Goal: Information Seeking & Learning: Learn about a topic

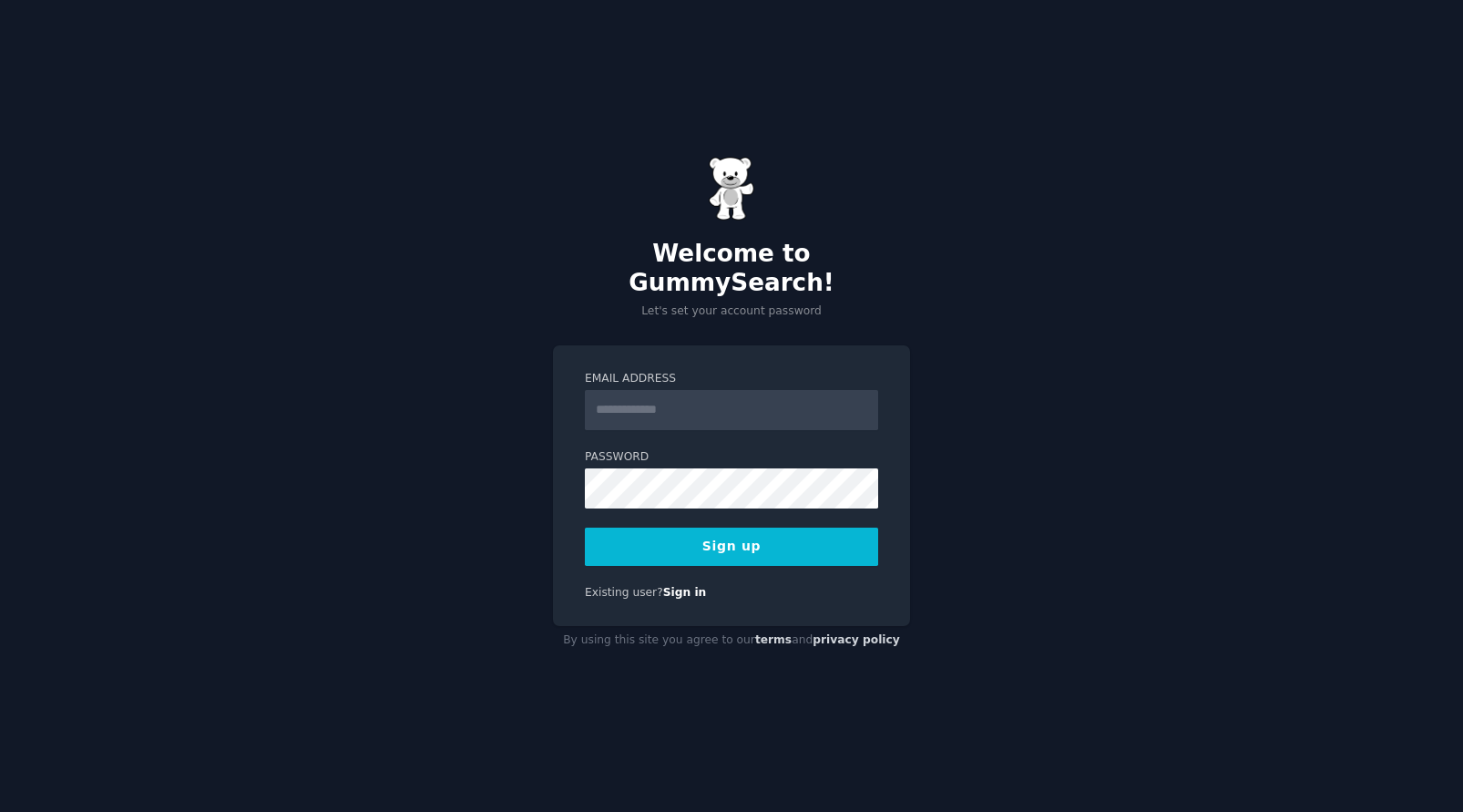
click at [937, 328] on div "Welcome to GummySearch! Let's set your account password Email Address Password …" at bounding box center [731, 406] width 1463 height 812
click at [754, 398] on input "Email Address" at bounding box center [731, 410] width 293 height 41
type input "**********"
click at [762, 534] on button "Sign up" at bounding box center [731, 547] width 293 height 39
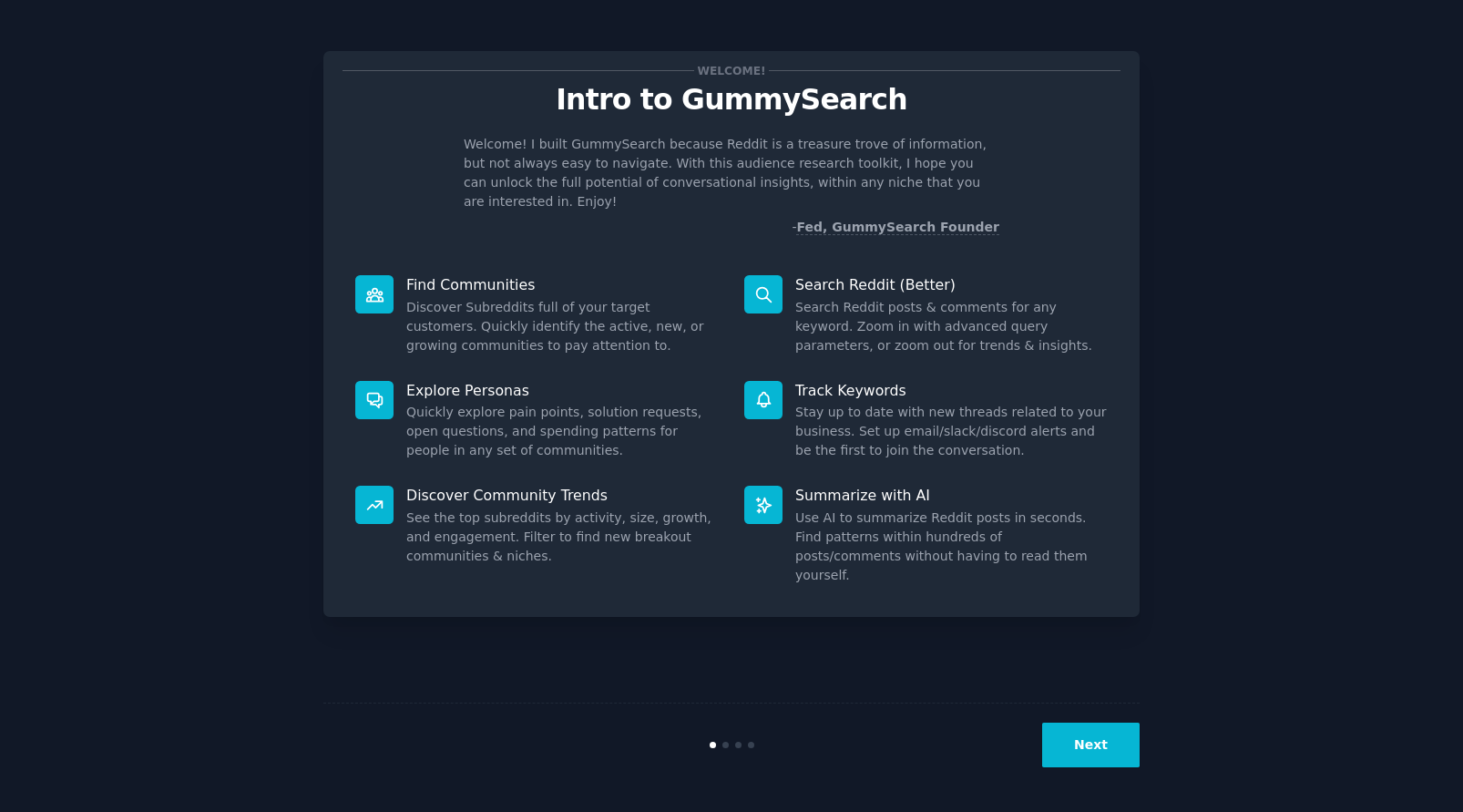
click at [1091, 735] on button "Next" at bounding box center [1090, 744] width 97 height 44
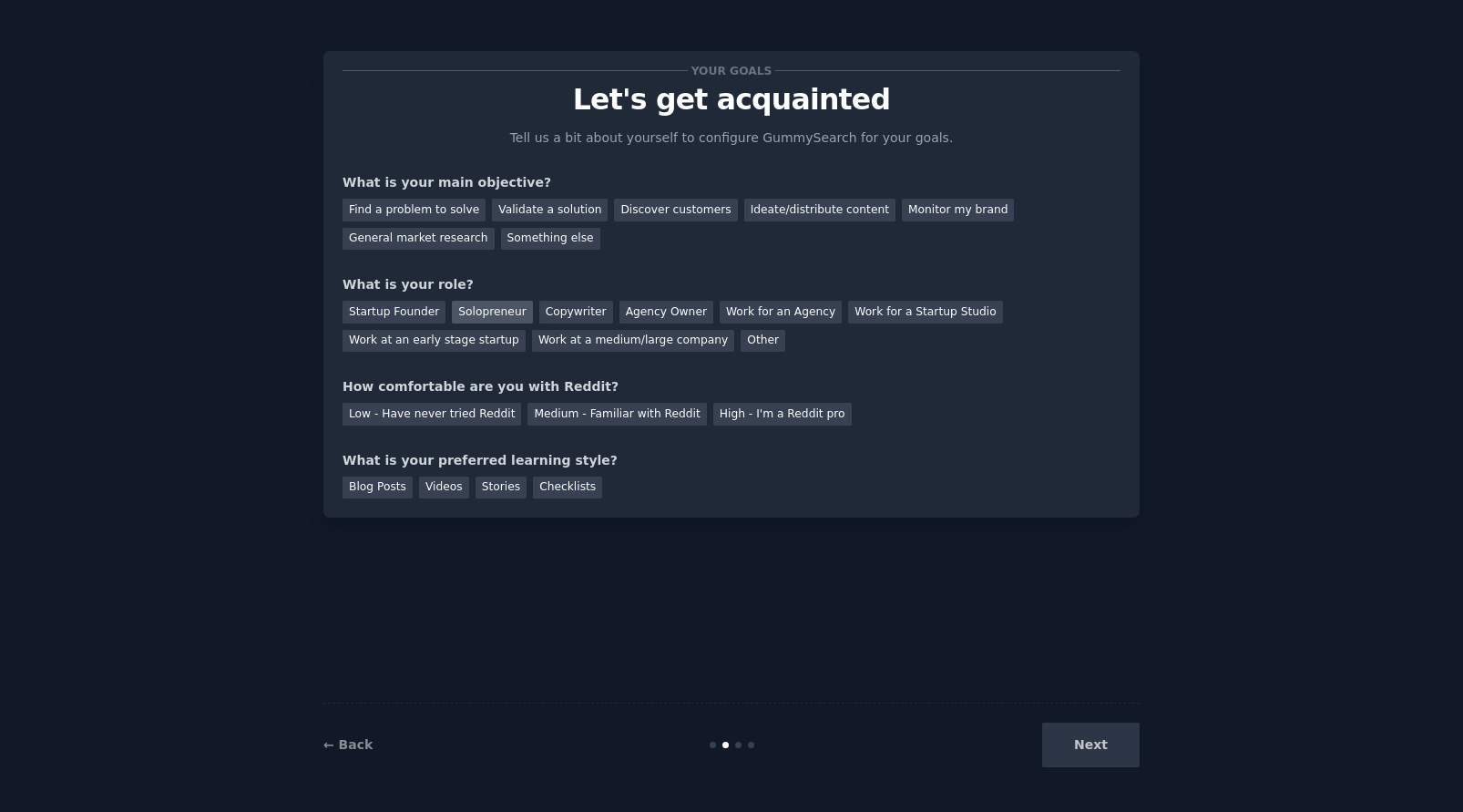
click at [480, 309] on div "Solopreneur" at bounding box center [491, 312] width 80 height 23
click at [549, 419] on div "Medium - Familiar with Reddit" at bounding box center [616, 414] width 178 height 23
click at [391, 488] on div "Blog Posts" at bounding box center [377, 488] width 70 height 23
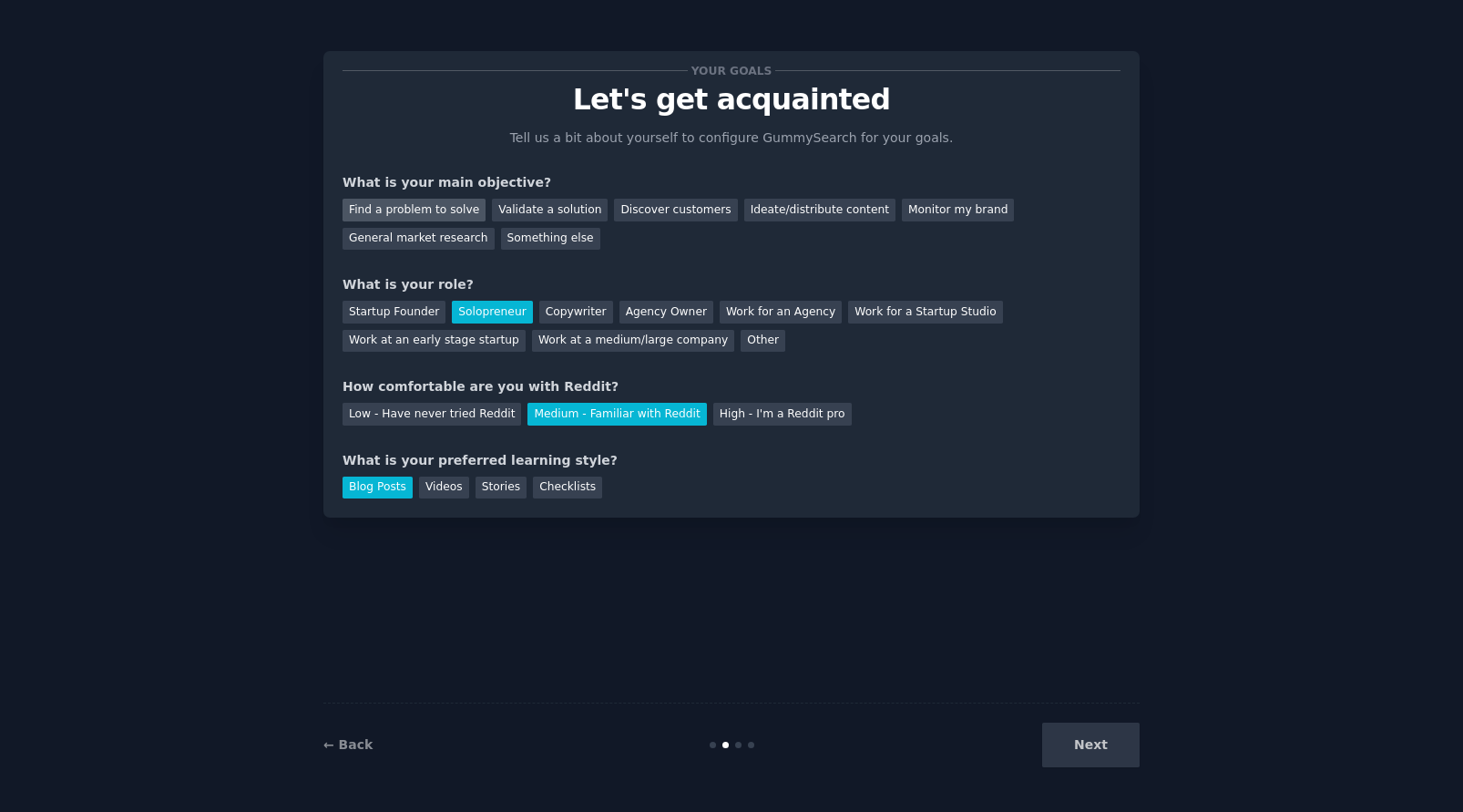
click at [432, 203] on div "Find a problem to solve" at bounding box center [414, 210] width 143 height 23
click at [1093, 754] on button "Next" at bounding box center [1090, 744] width 97 height 44
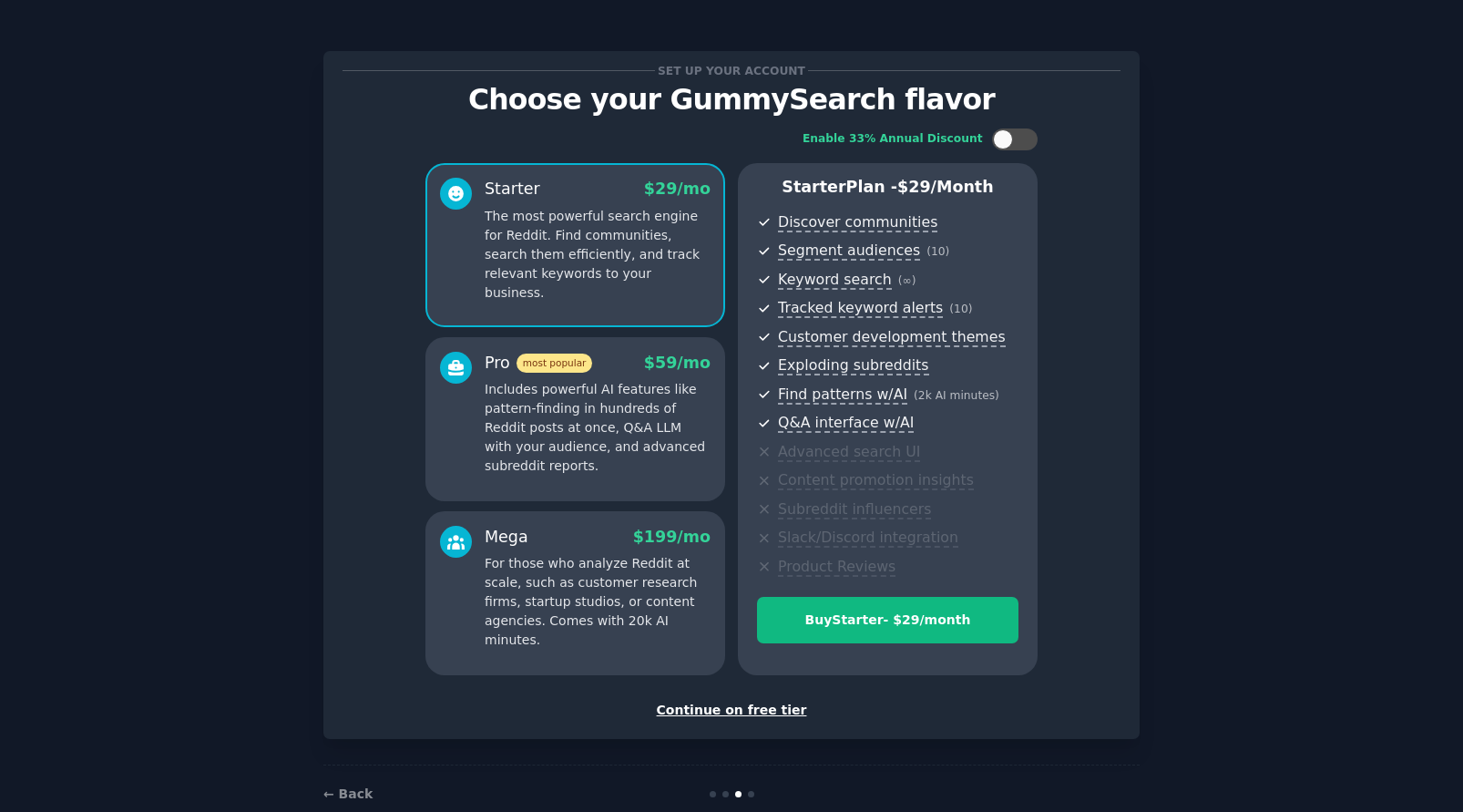
click at [753, 711] on div "Continue on free tier" at bounding box center [731, 710] width 778 height 19
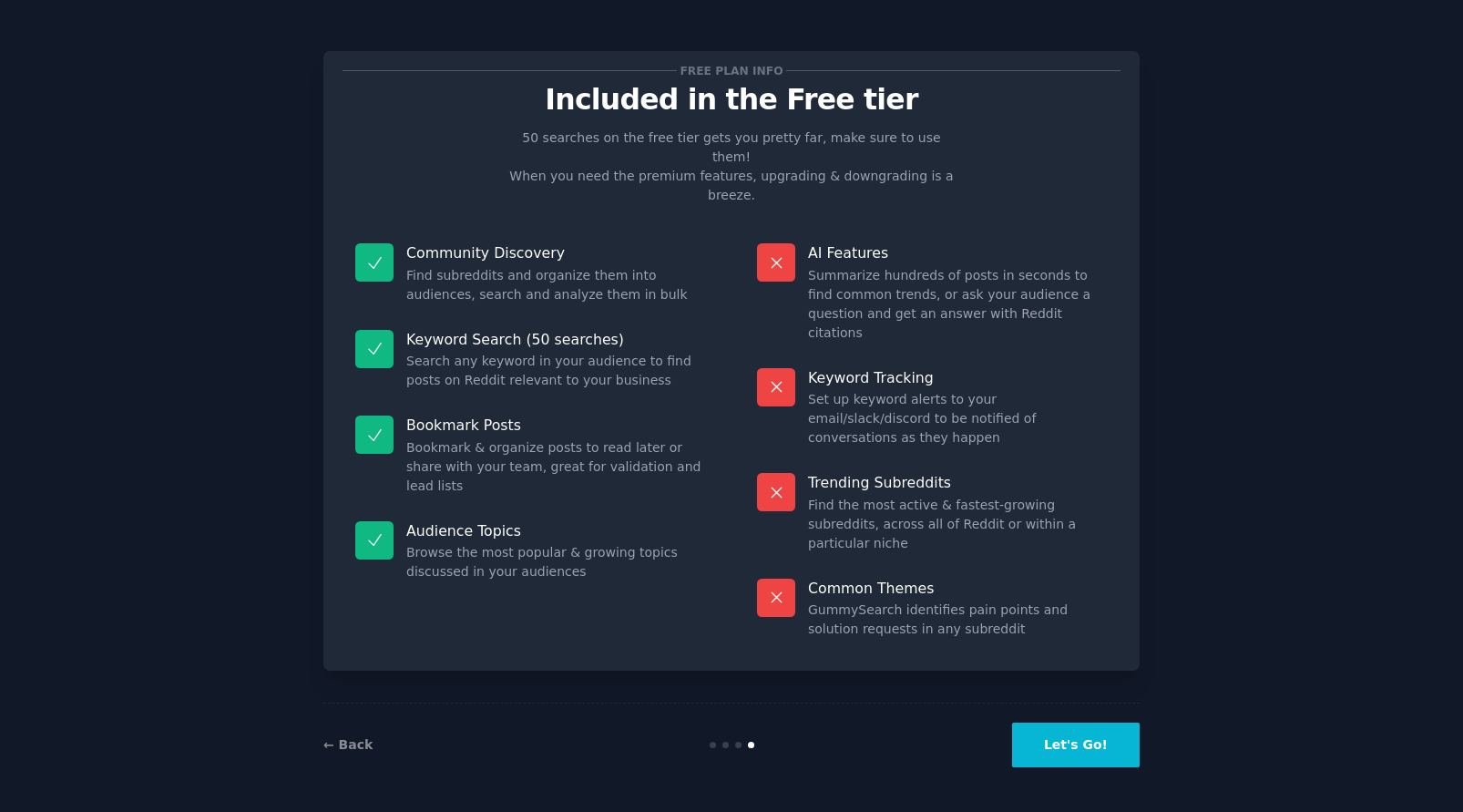
click at [1073, 759] on button "Let's Go!" at bounding box center [1075, 744] width 127 height 44
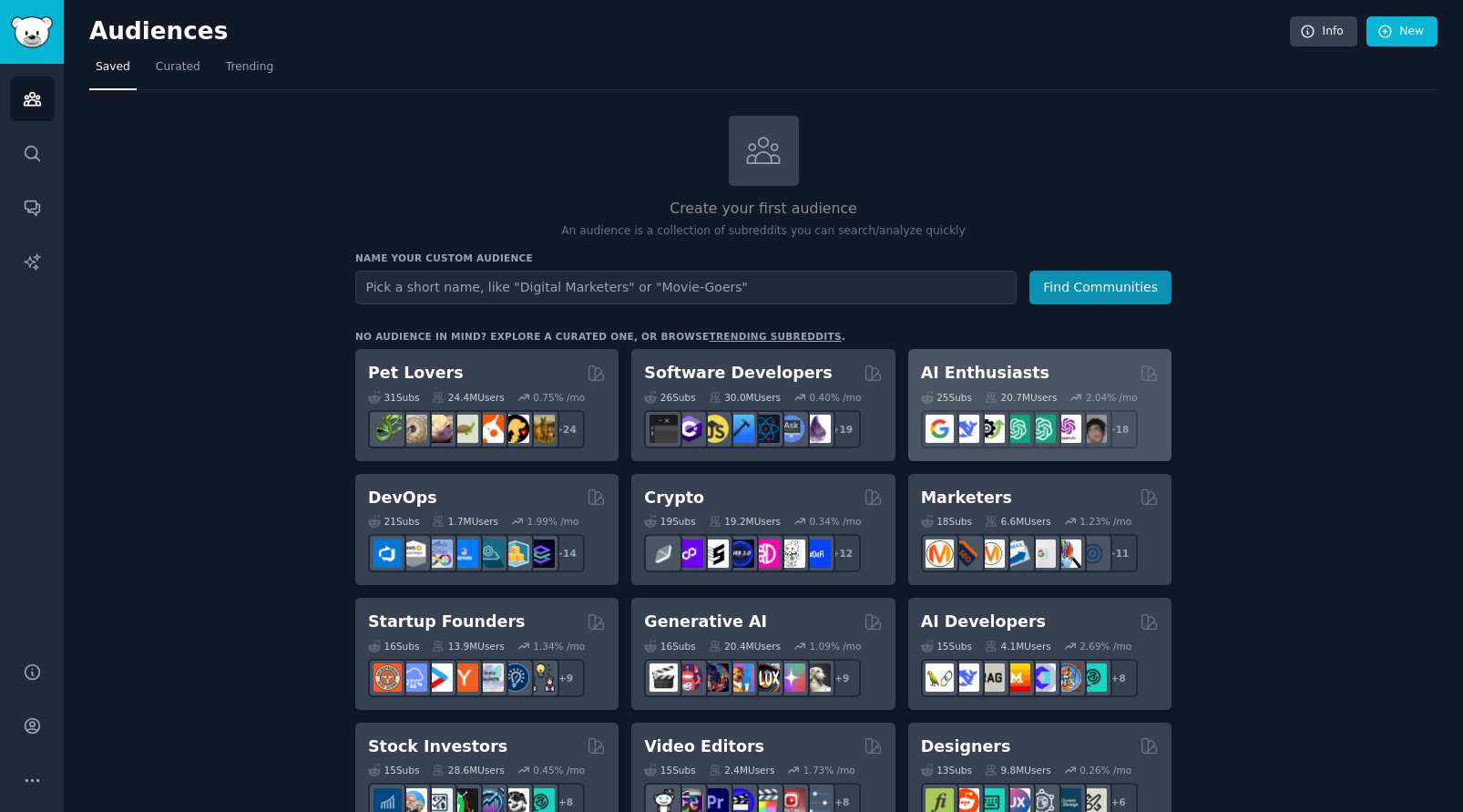
click at [992, 372] on h2 "AI Enthusiasts" at bounding box center [985, 373] width 128 height 23
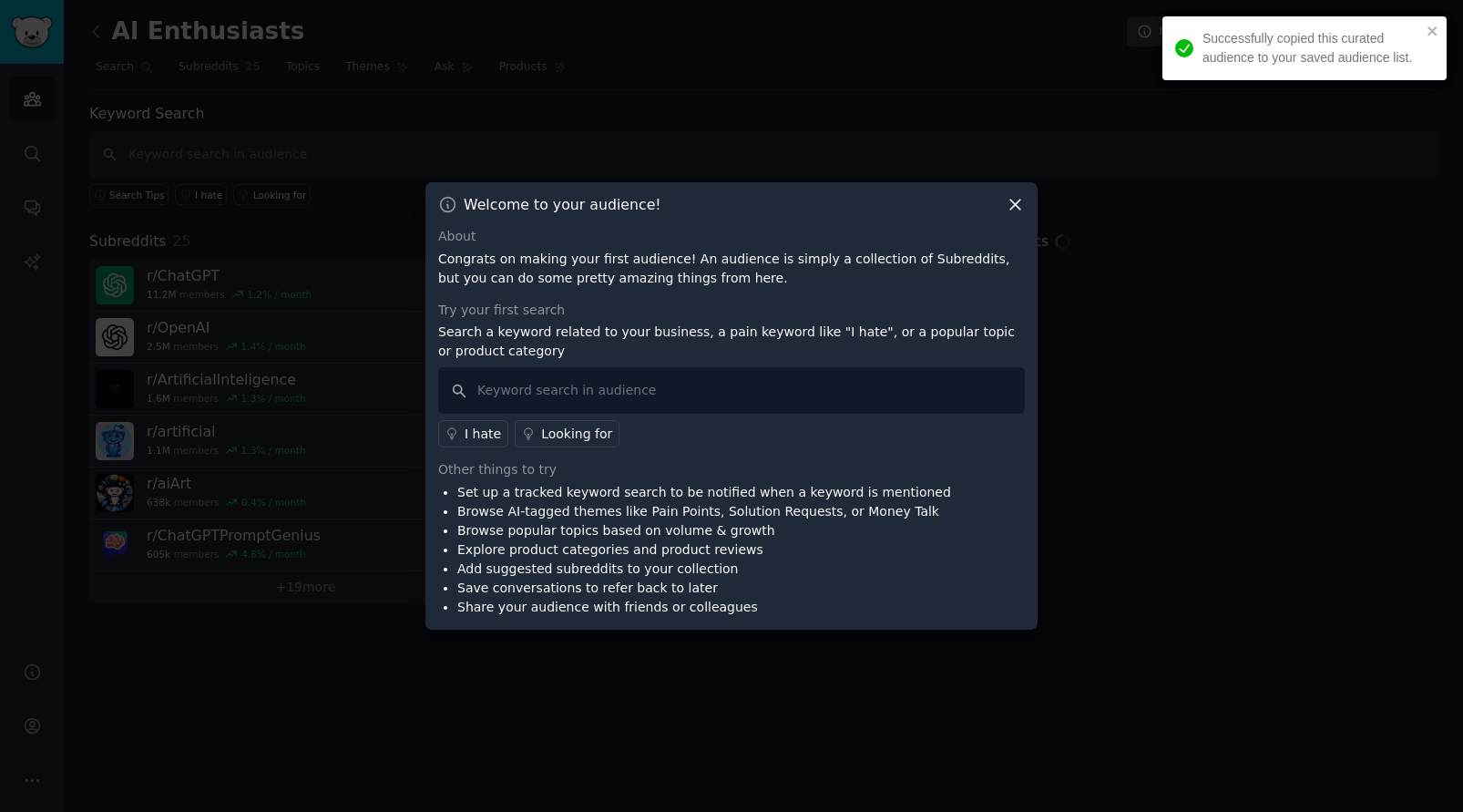
click at [1014, 205] on icon at bounding box center [1015, 205] width 10 height 10
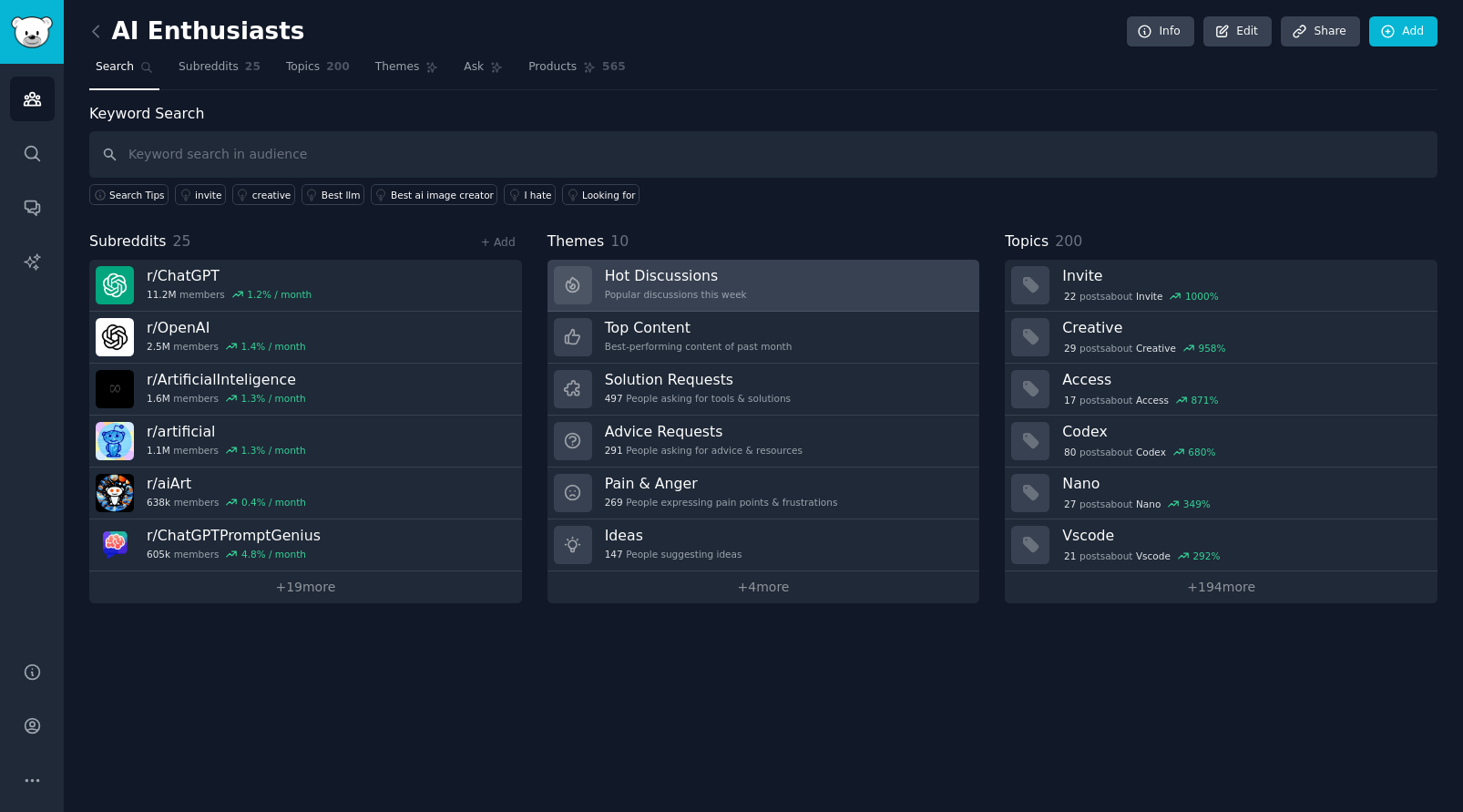
click at [826, 290] on link "Hot Discussions Popular discussions this week" at bounding box center [764, 285] width 433 height 52
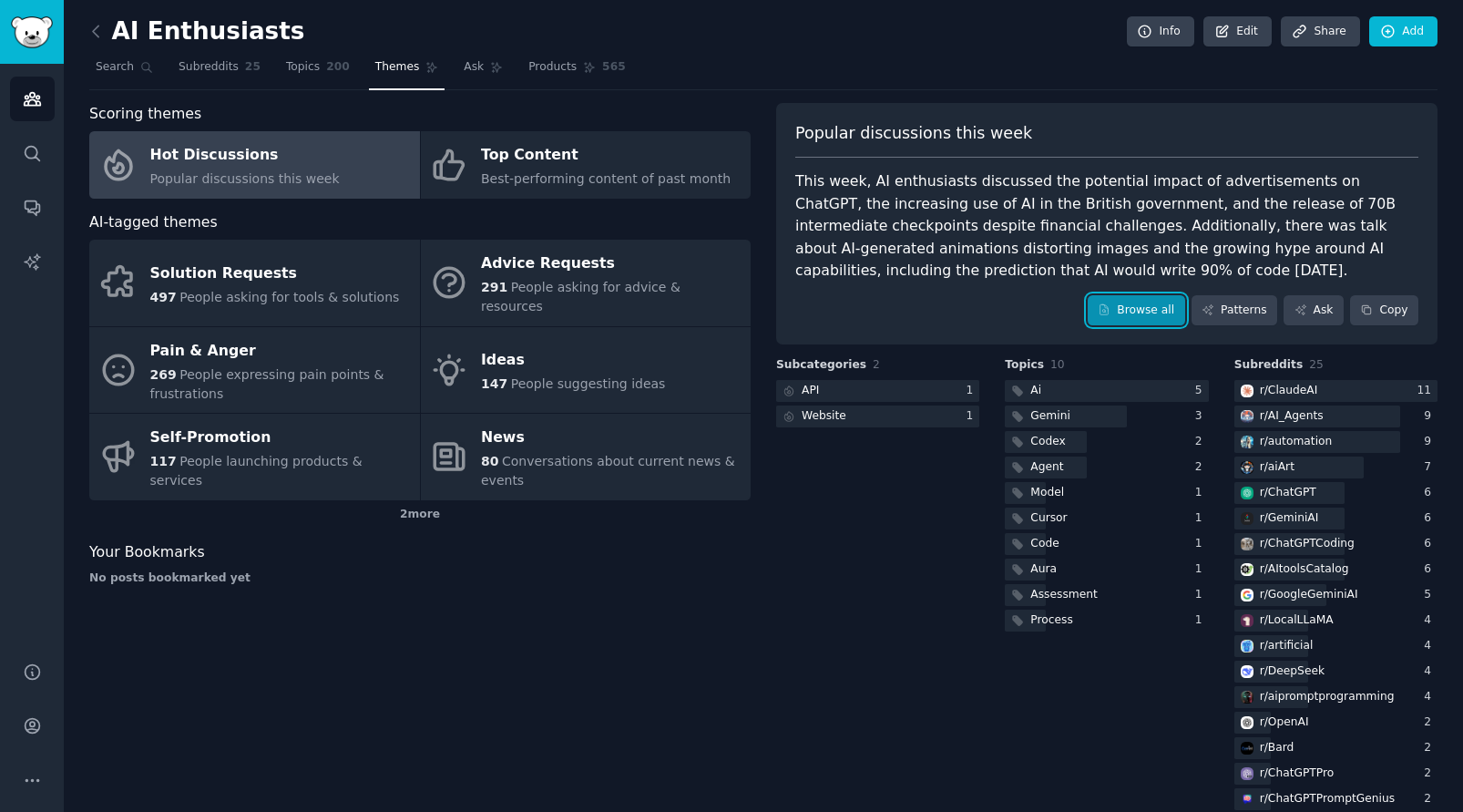
click at [1138, 307] on link "Browse all" at bounding box center [1136, 311] width 97 height 31
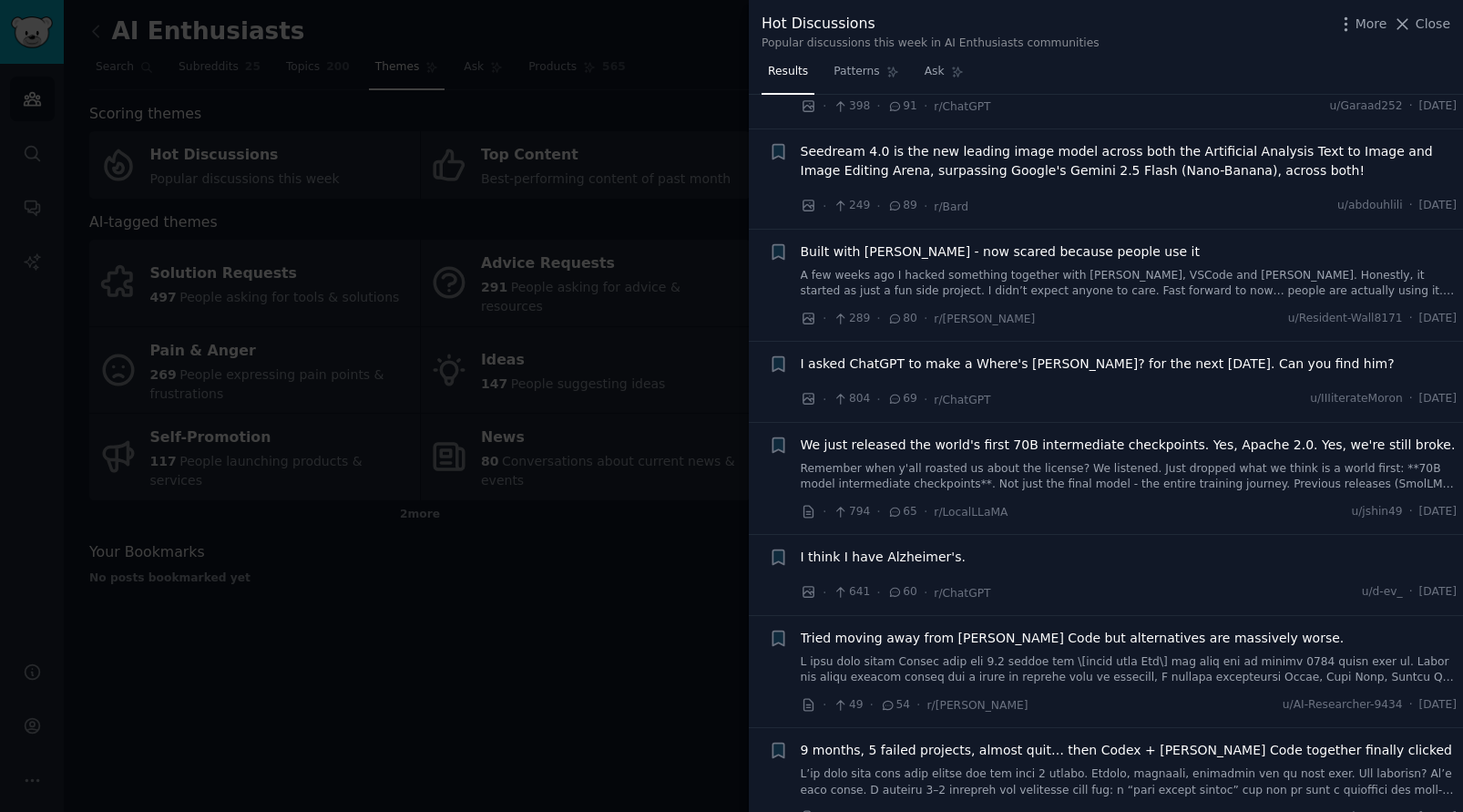
scroll to position [842, 0]
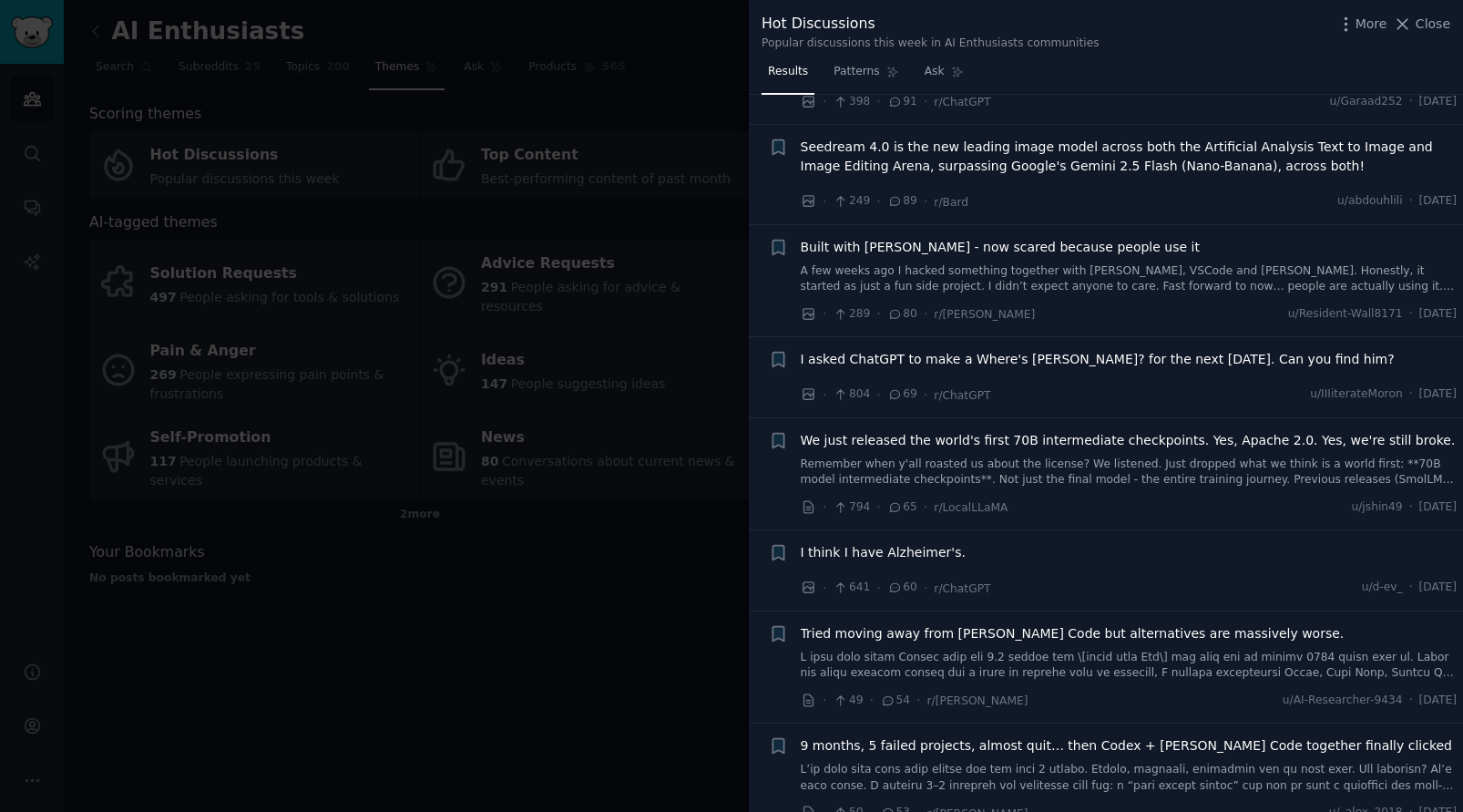
click at [688, 506] on div at bounding box center [731, 406] width 1463 height 812
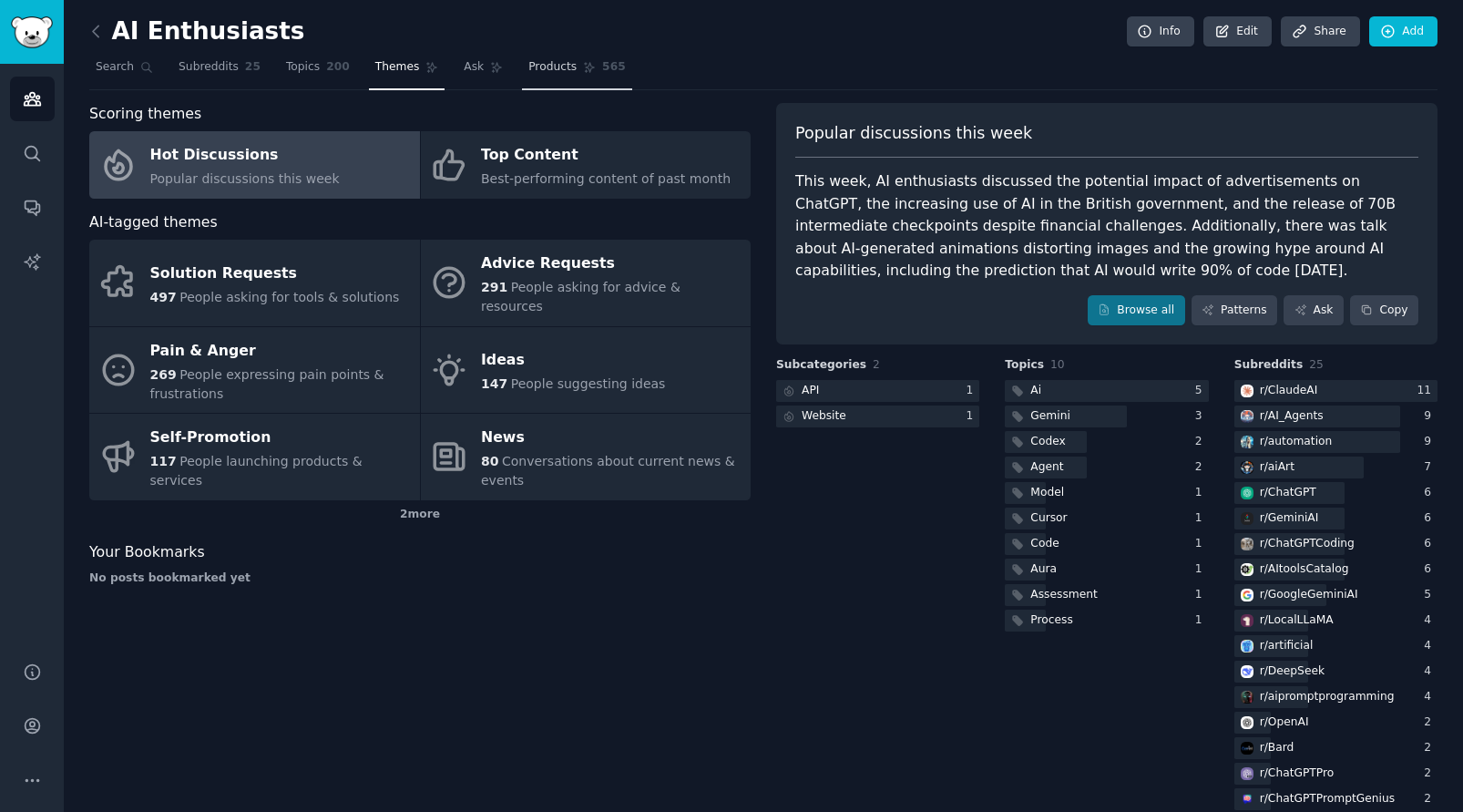
click at [547, 68] on span "Products" at bounding box center [553, 67] width 48 height 16
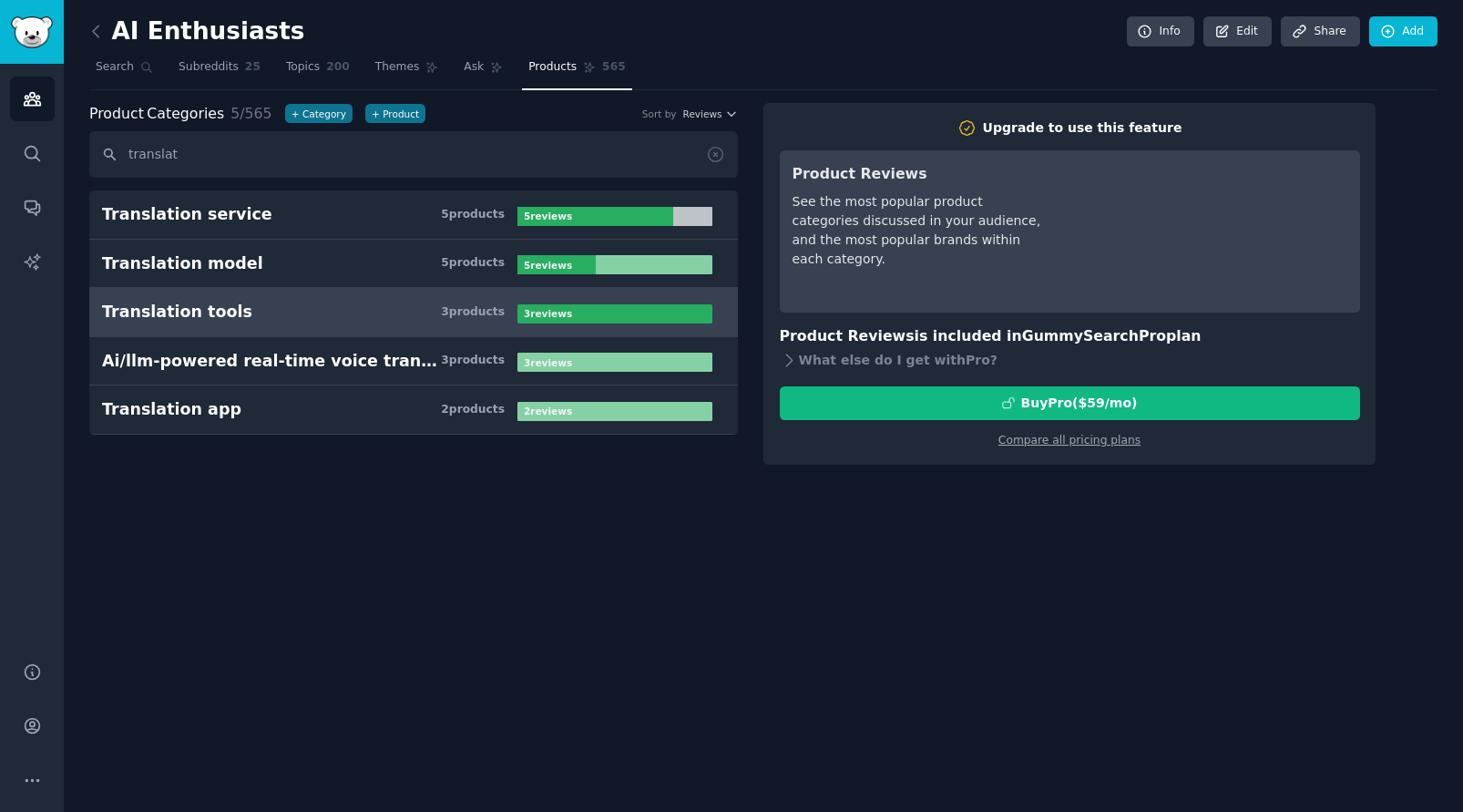
type input "translat"
click at [340, 307] on h3 "Translation tools 3 product s" at bounding box center [310, 312] width 416 height 23
click at [349, 315] on h3 "Translation tools 3 product s" at bounding box center [310, 312] width 416 height 23
click at [789, 359] on icon at bounding box center [789, 361] width 19 height 19
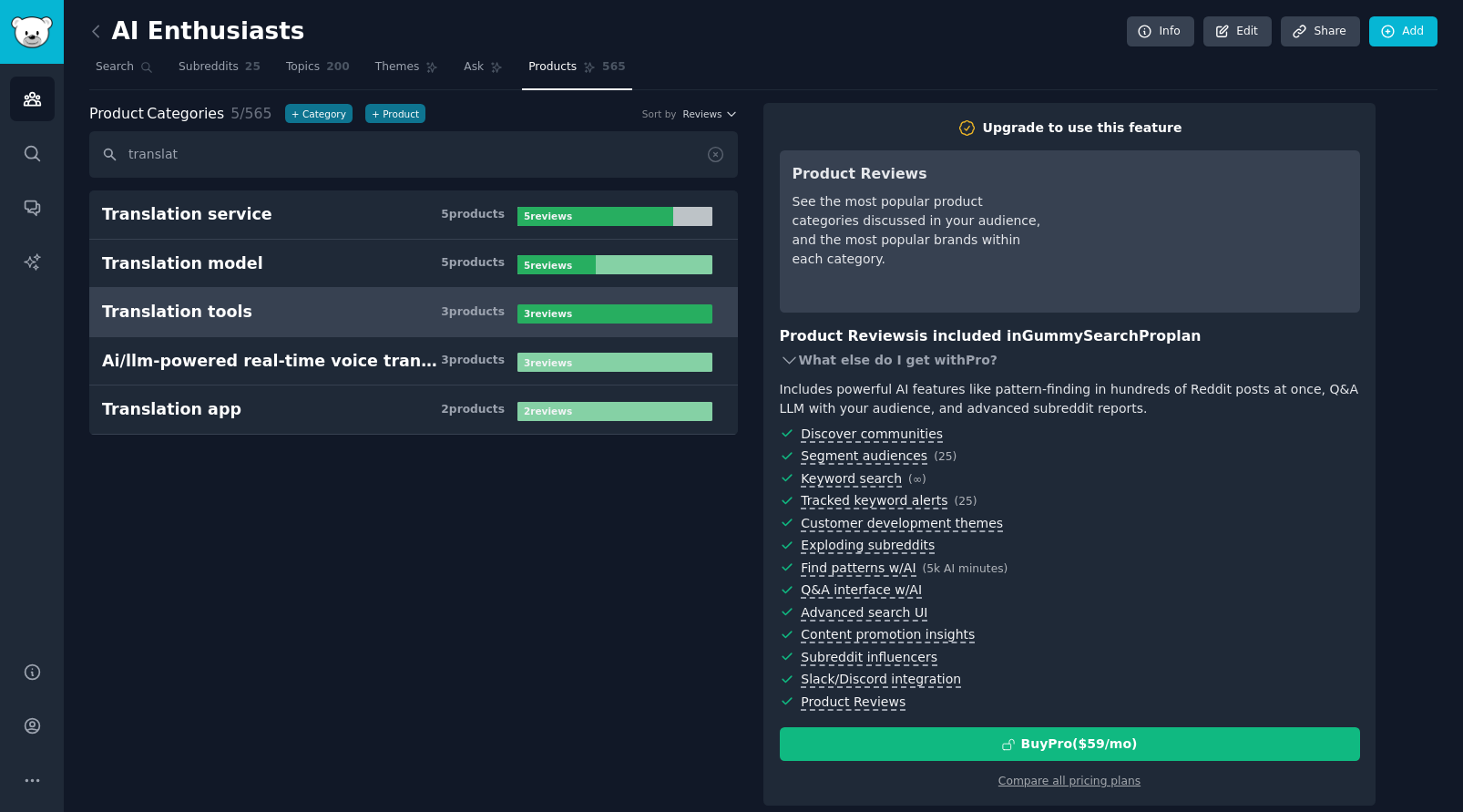
click at [789, 359] on icon at bounding box center [789, 361] width 19 height 19
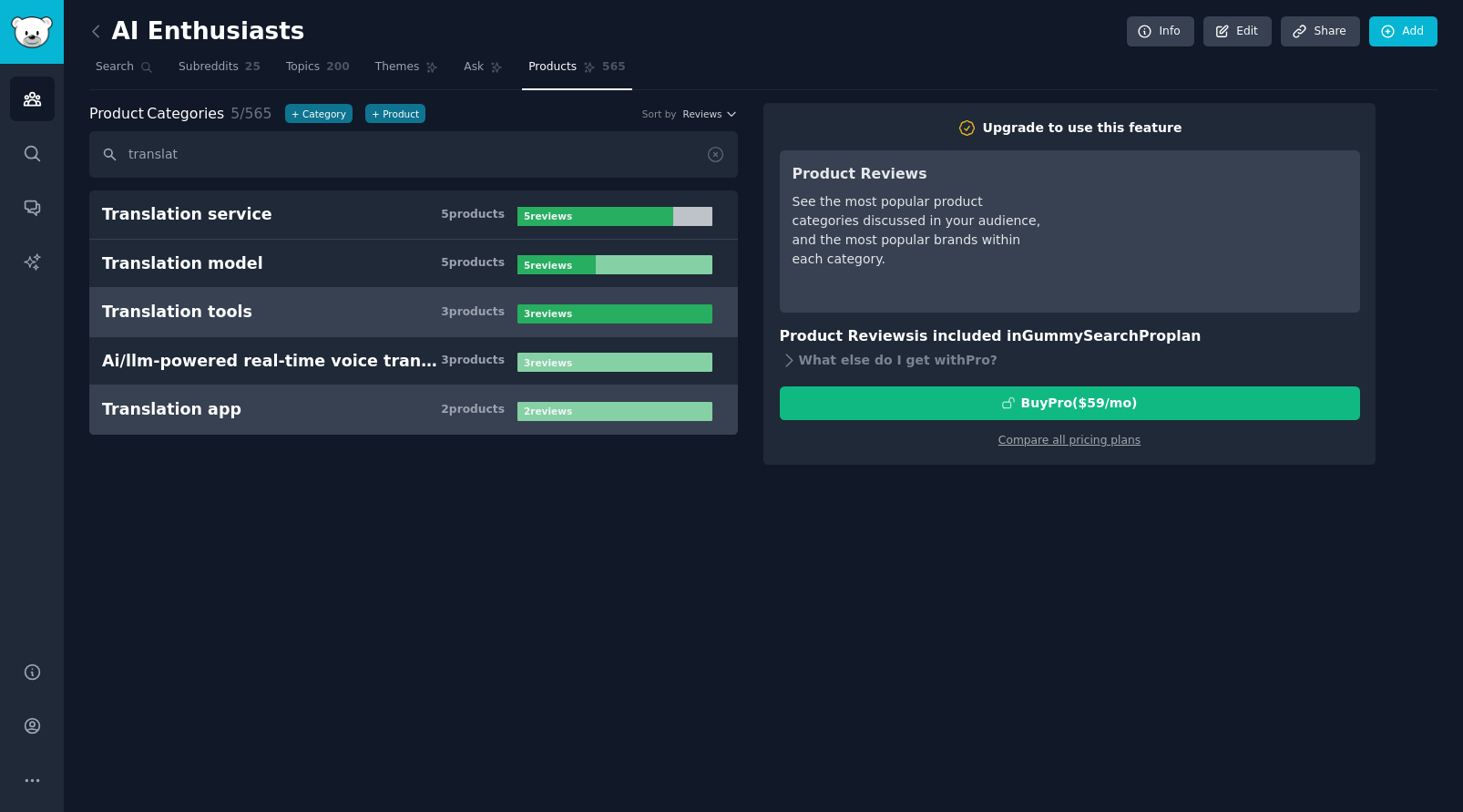
click at [397, 412] on h3 "Translation app 2 product s" at bounding box center [310, 410] width 416 height 23
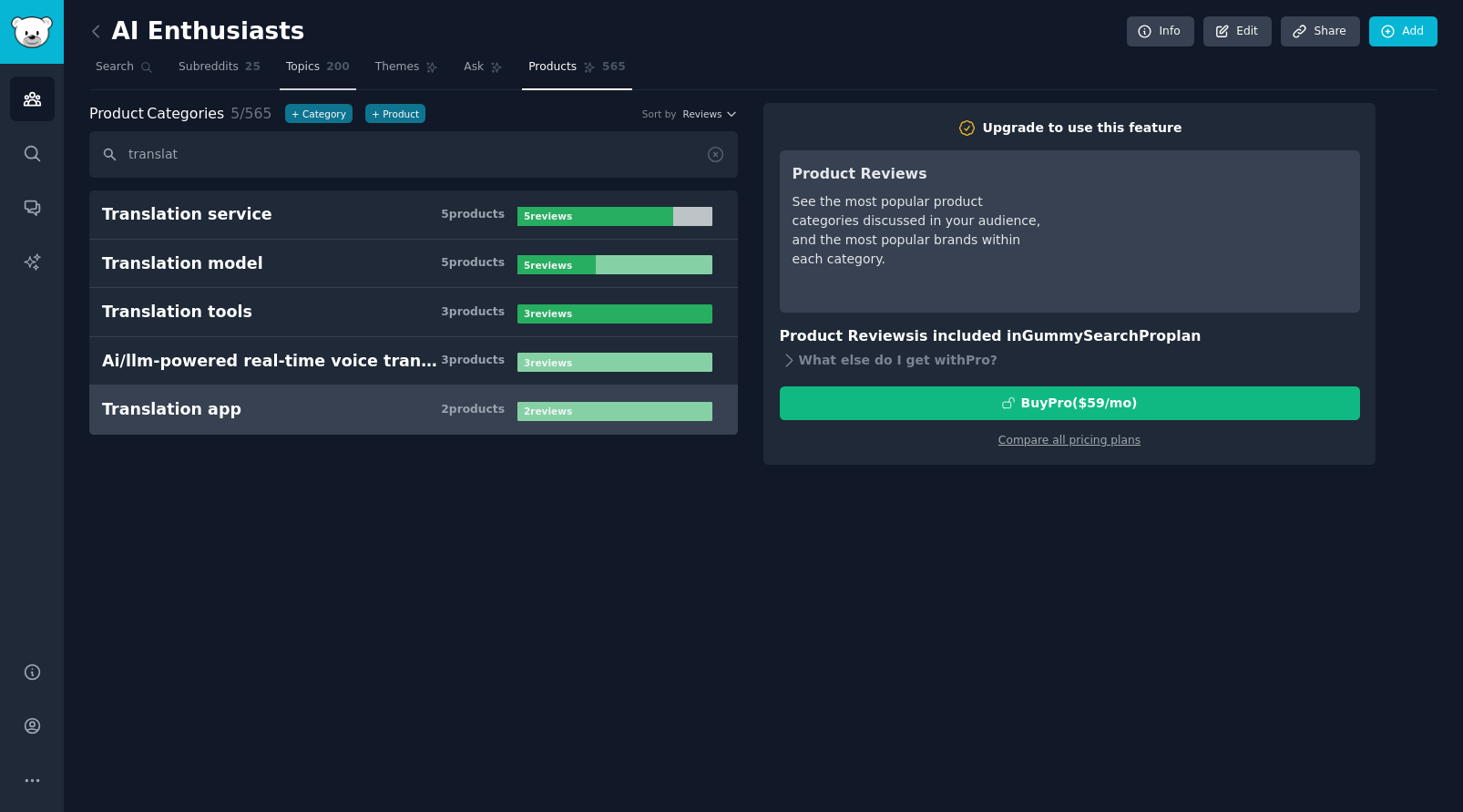
click at [300, 69] on span "Topics" at bounding box center [303, 67] width 34 height 16
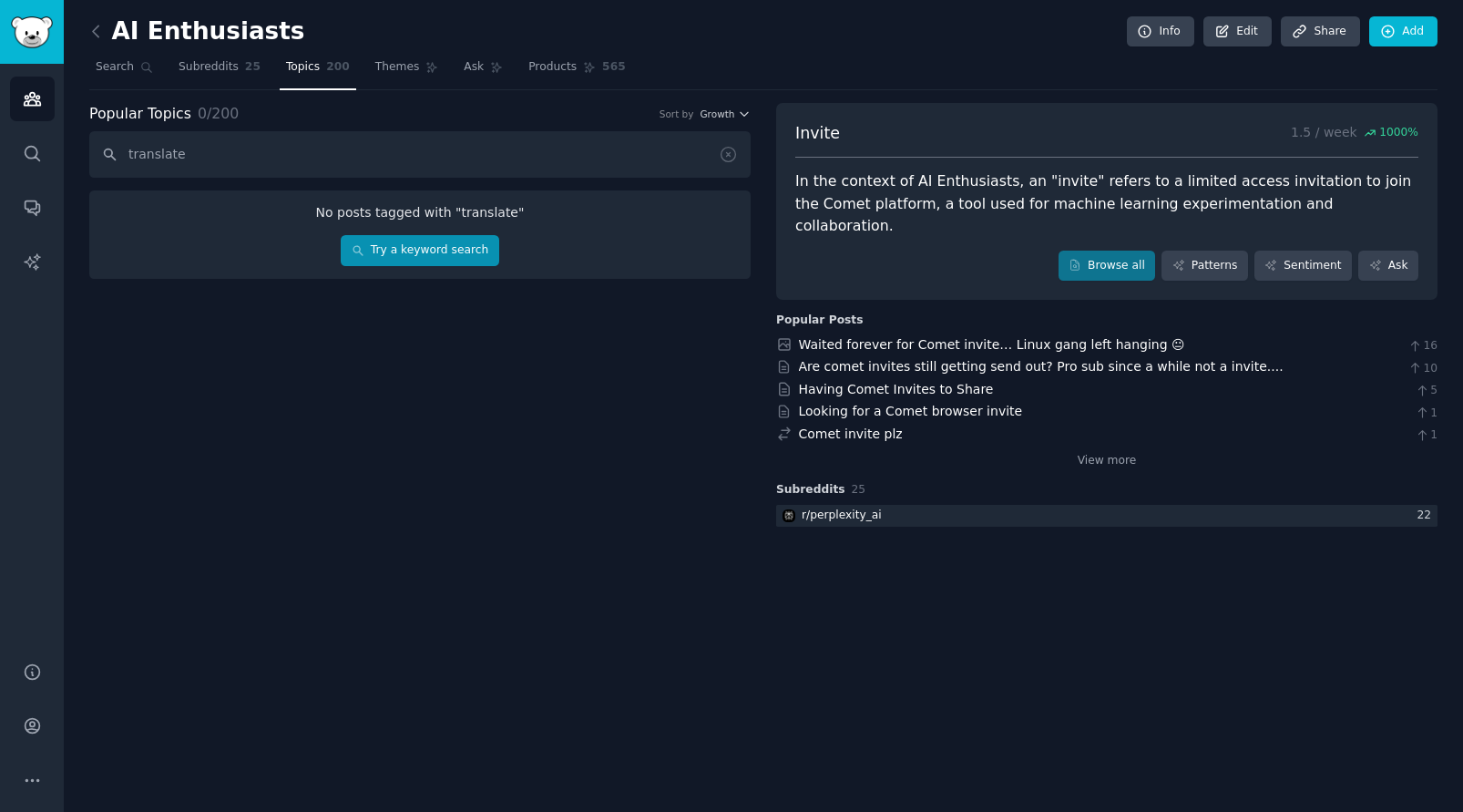
type input "translate"
click at [385, 250] on link "Try a keyword search" at bounding box center [419, 251] width 157 height 31
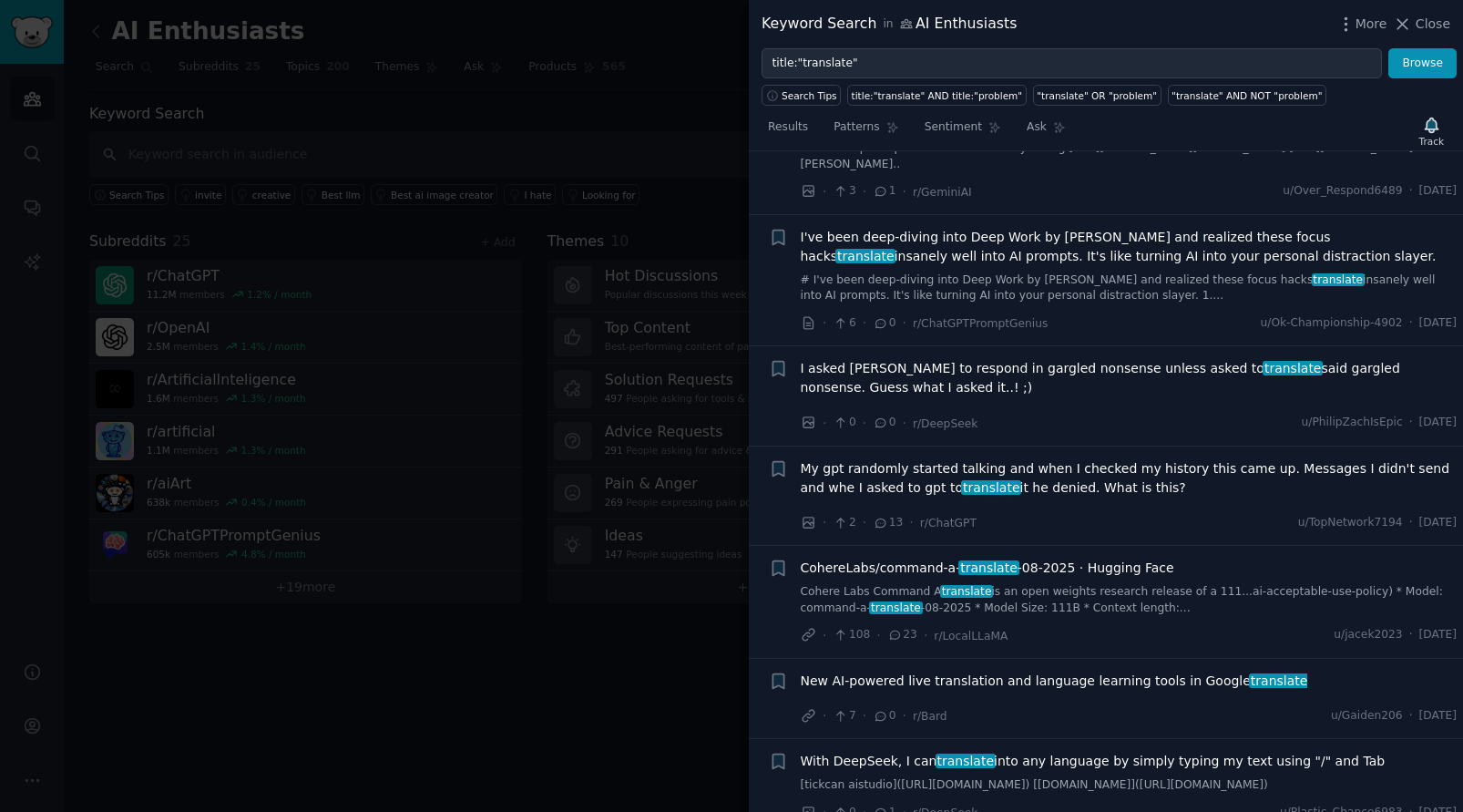
scroll to position [295, 0]
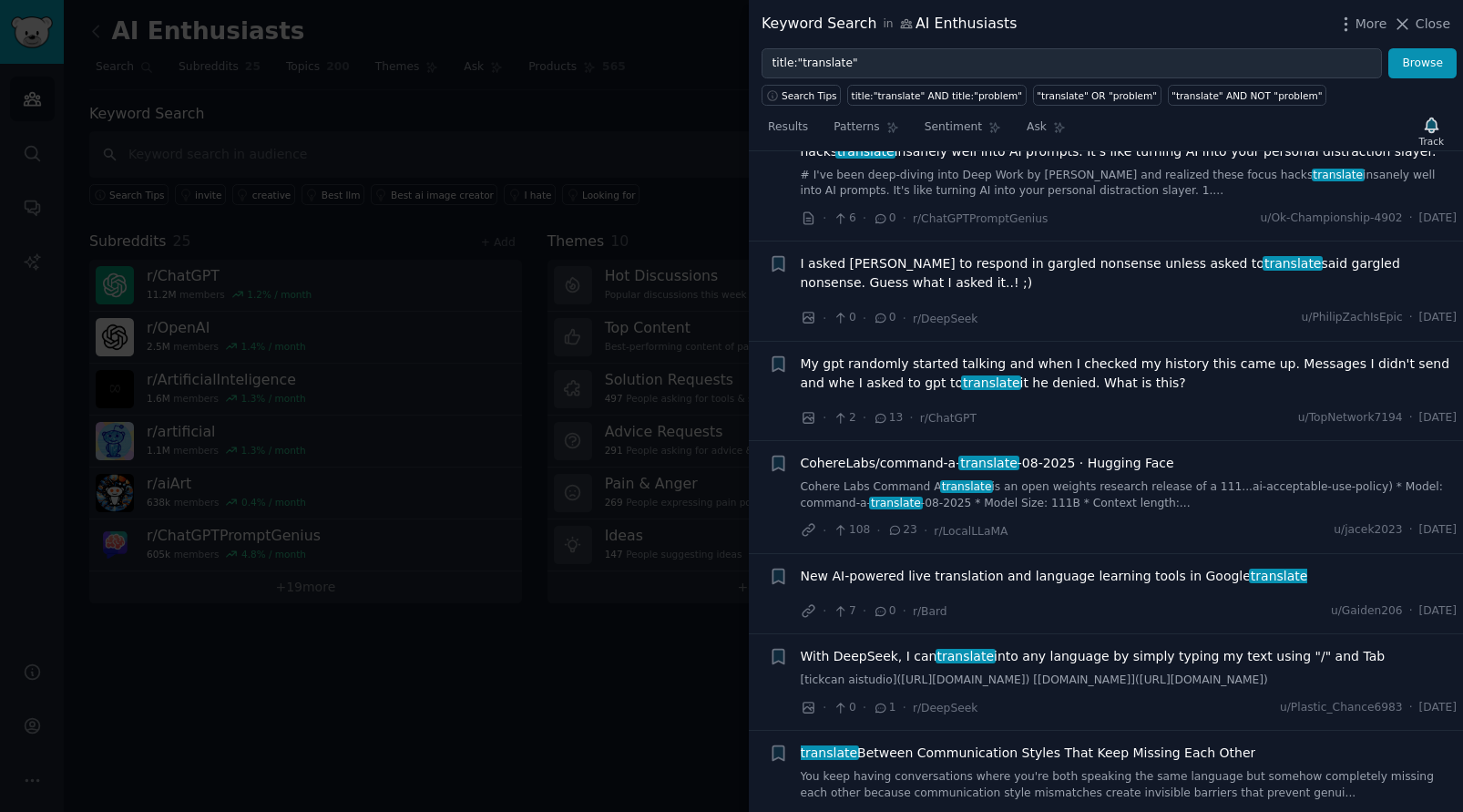
click at [1030, 578] on span "New AI-powered live translation and language learning tools in Google translate" at bounding box center [1054, 576] width 507 height 19
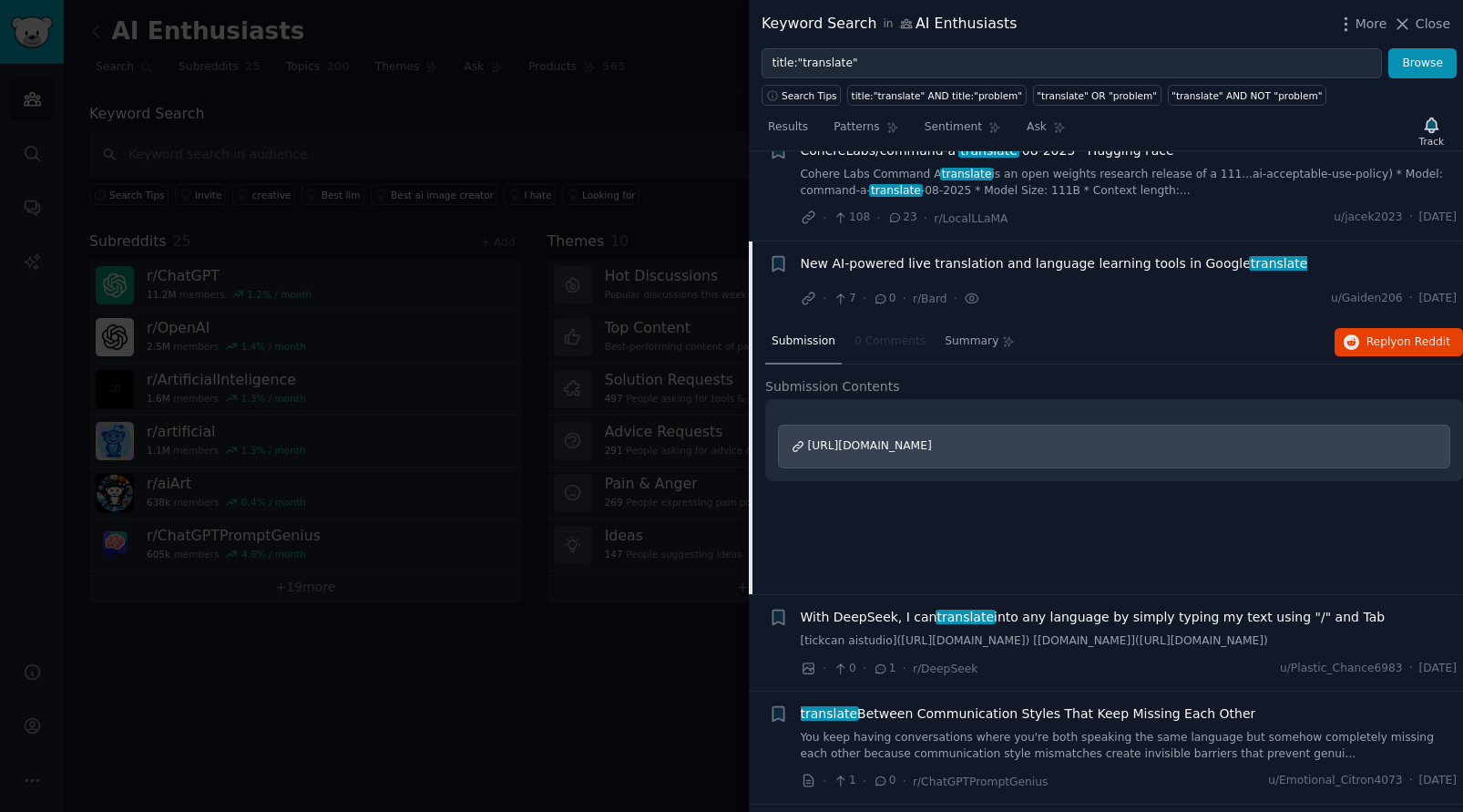
scroll to position [697, 0]
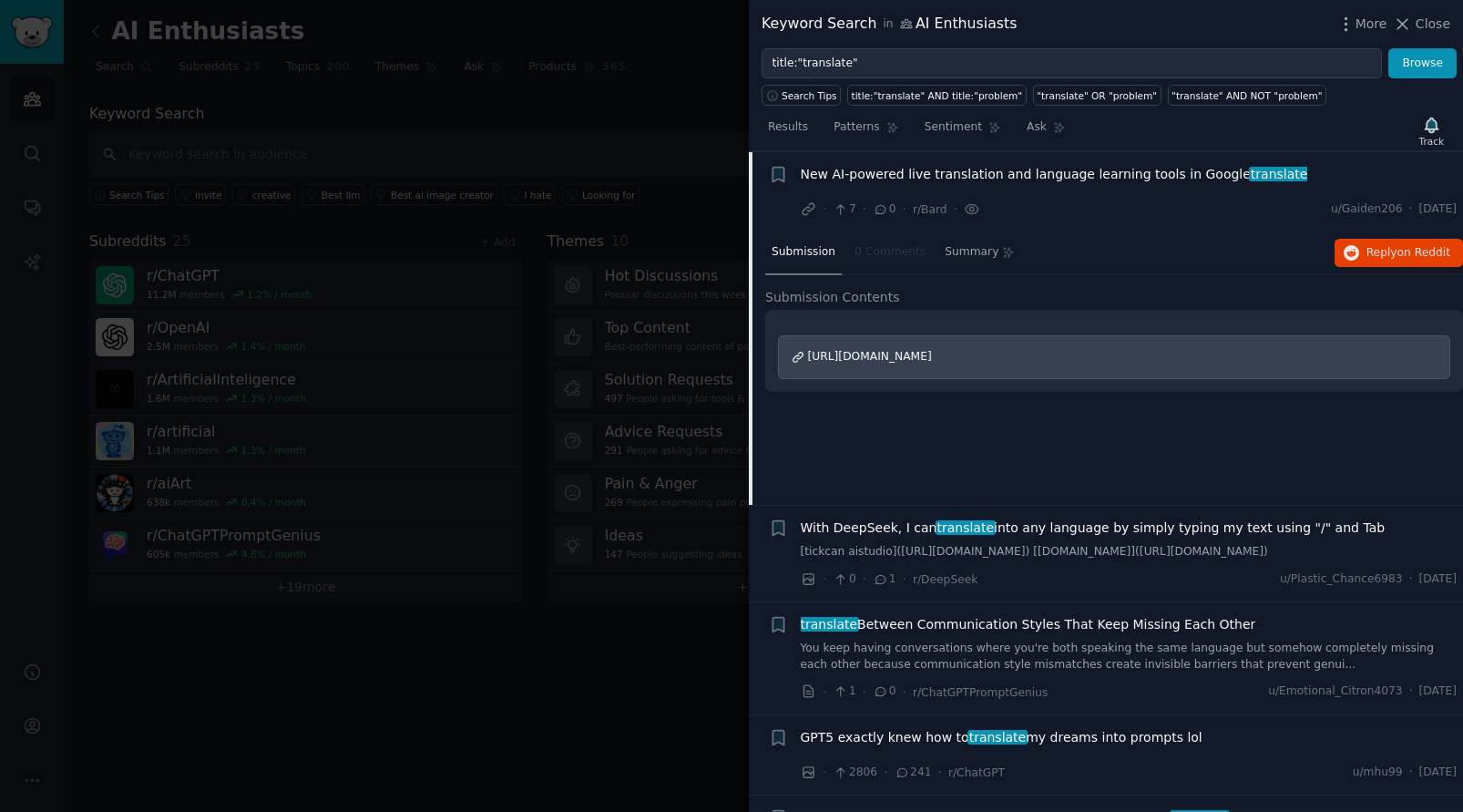
click at [932, 355] on span "[URL][DOMAIN_NAME]" at bounding box center [870, 356] width 123 height 13
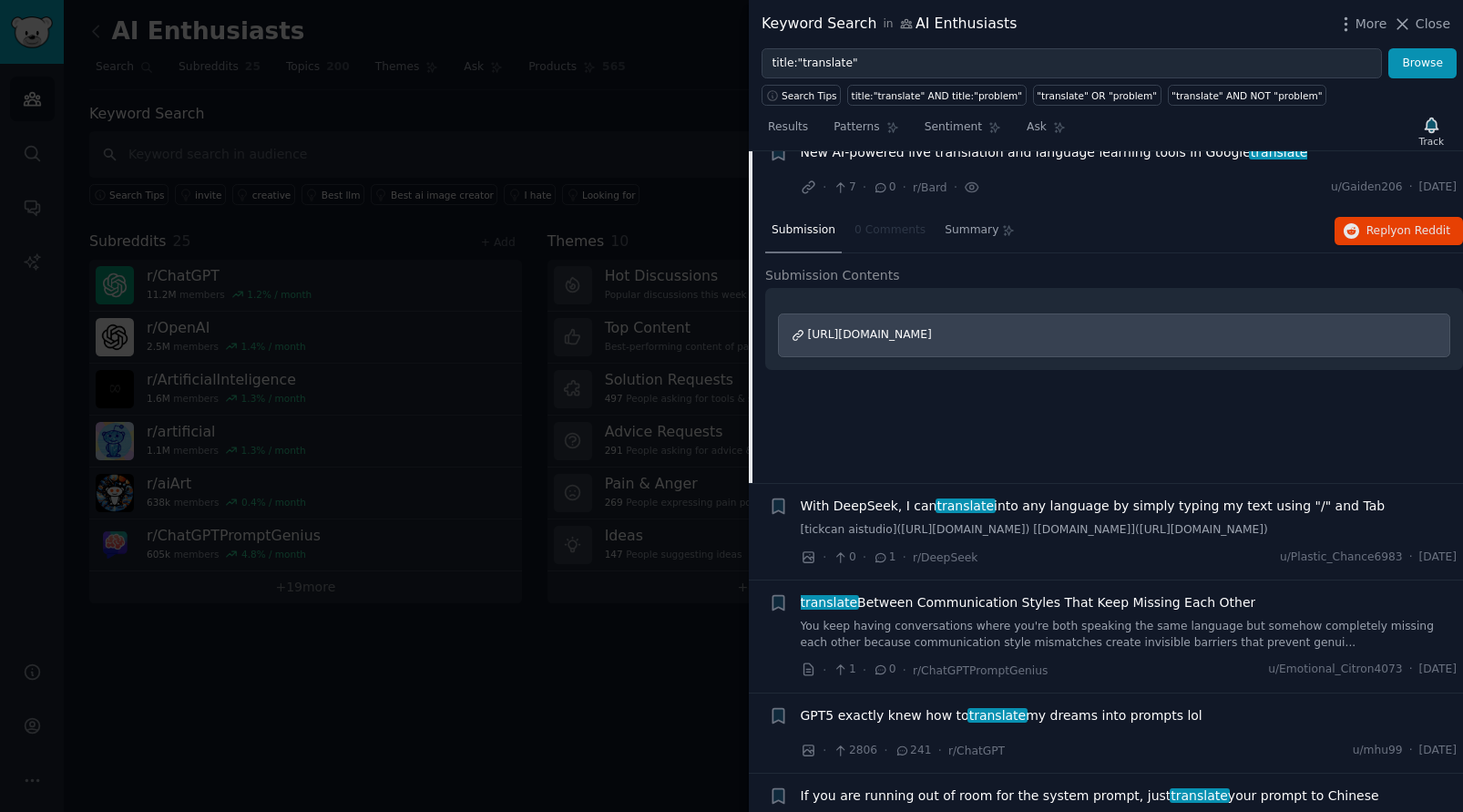
scroll to position [717, 0]
click at [1173, 510] on span "With DeepSeek, I can translate into any language by simply typing my text using…" at bounding box center [1093, 508] width 584 height 19
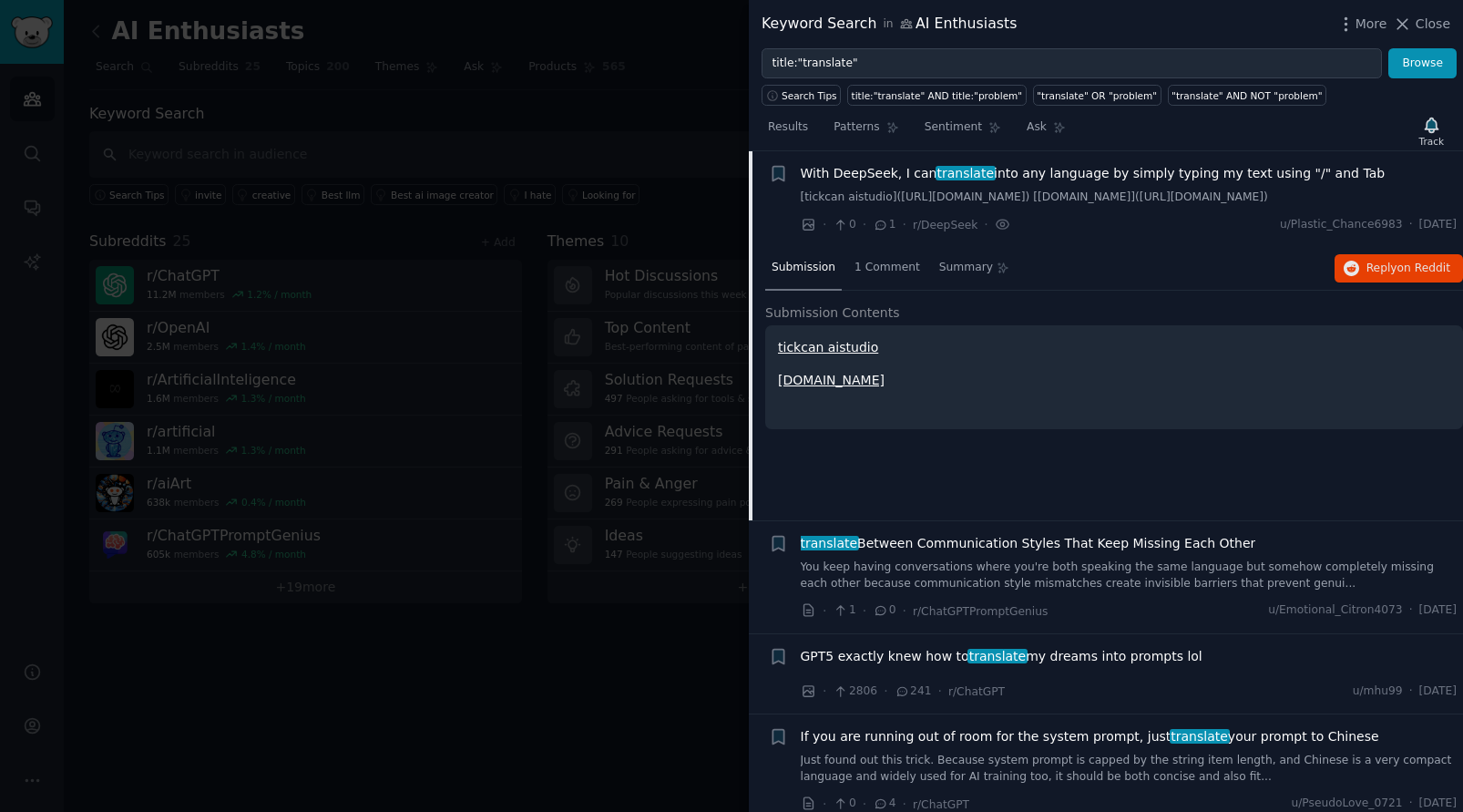
scroll to position [616, 0]
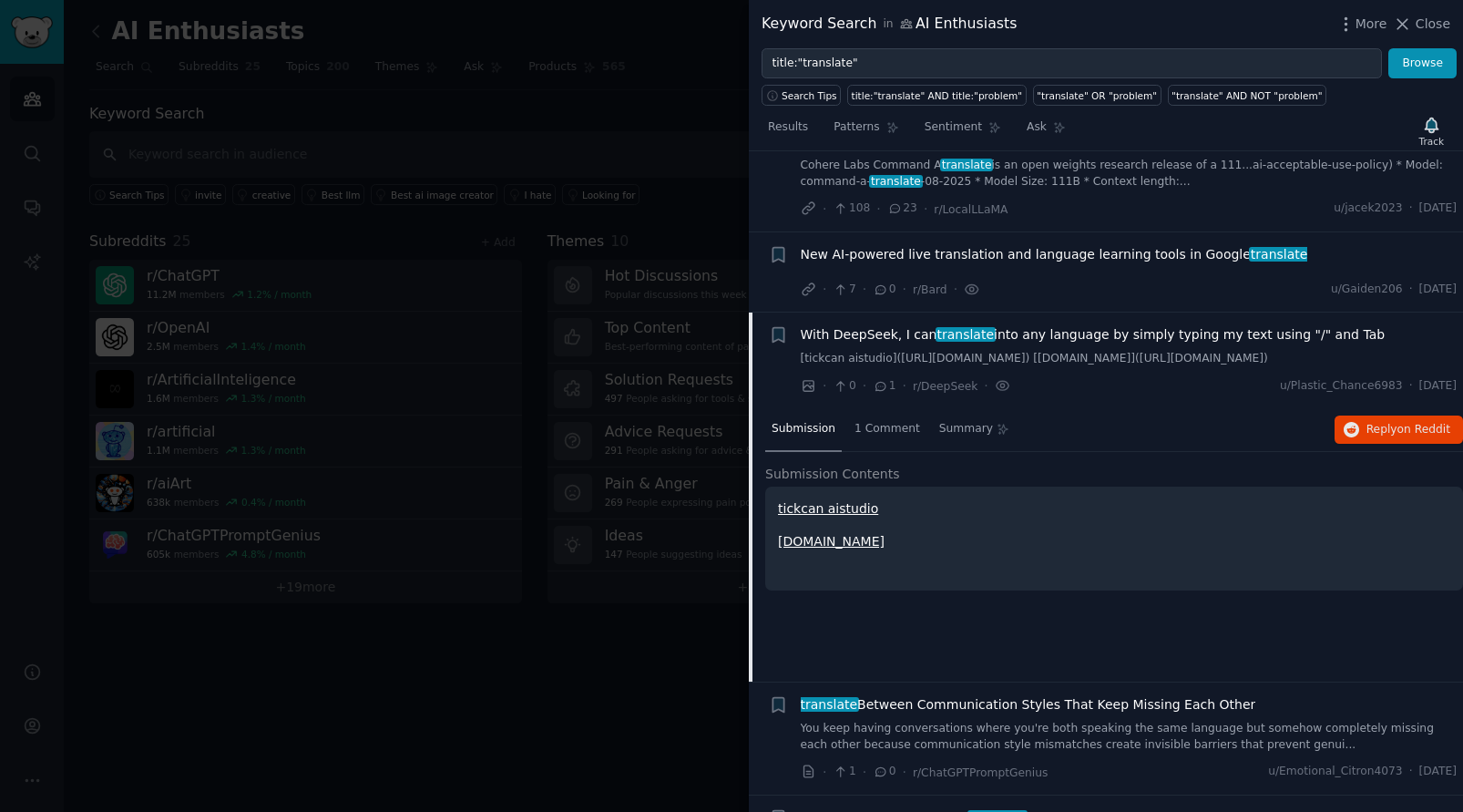
click at [886, 336] on span "With DeepSeek, I can translate into any language by simply typing my text using…" at bounding box center [1093, 335] width 584 height 19
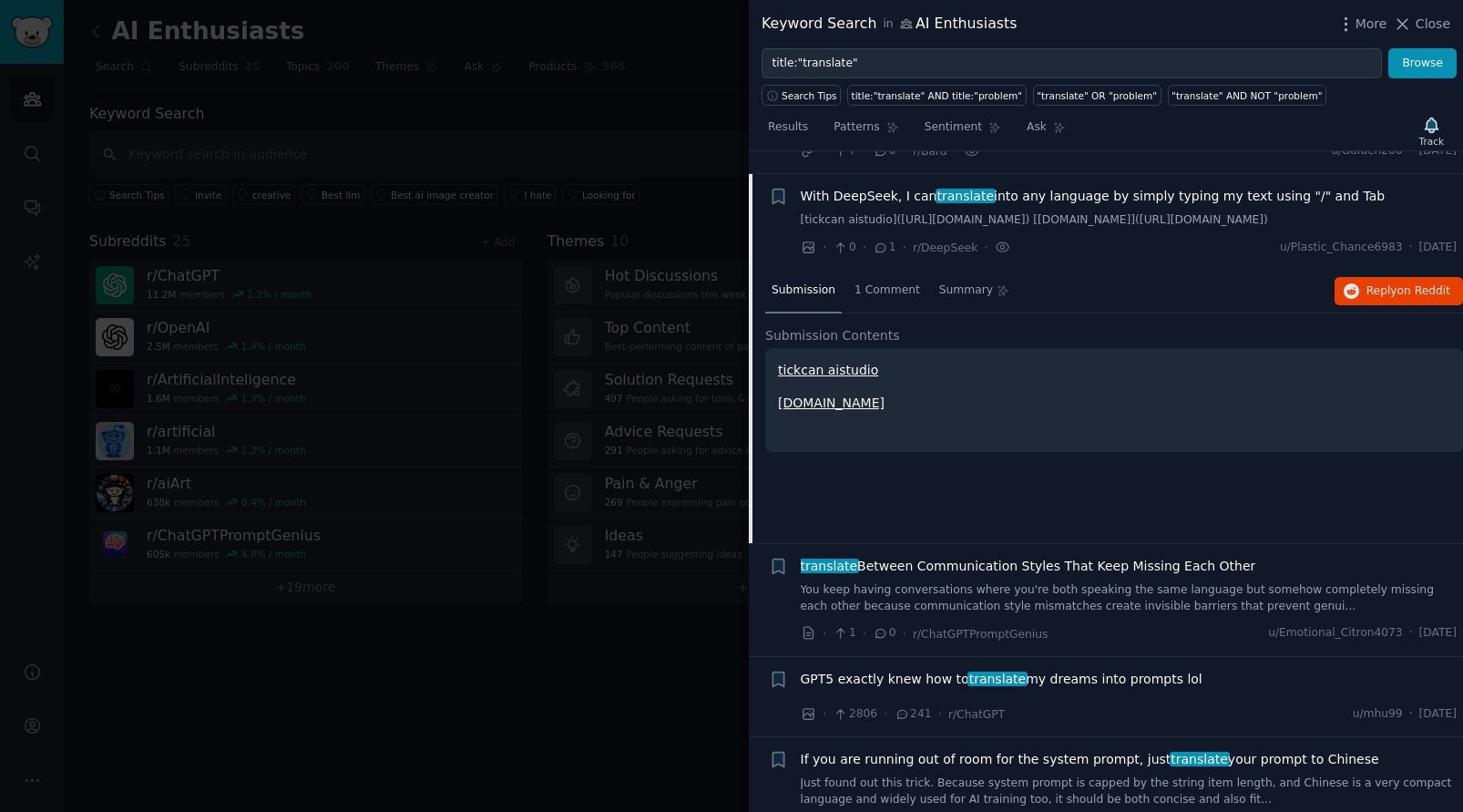
scroll to position [778, 0]
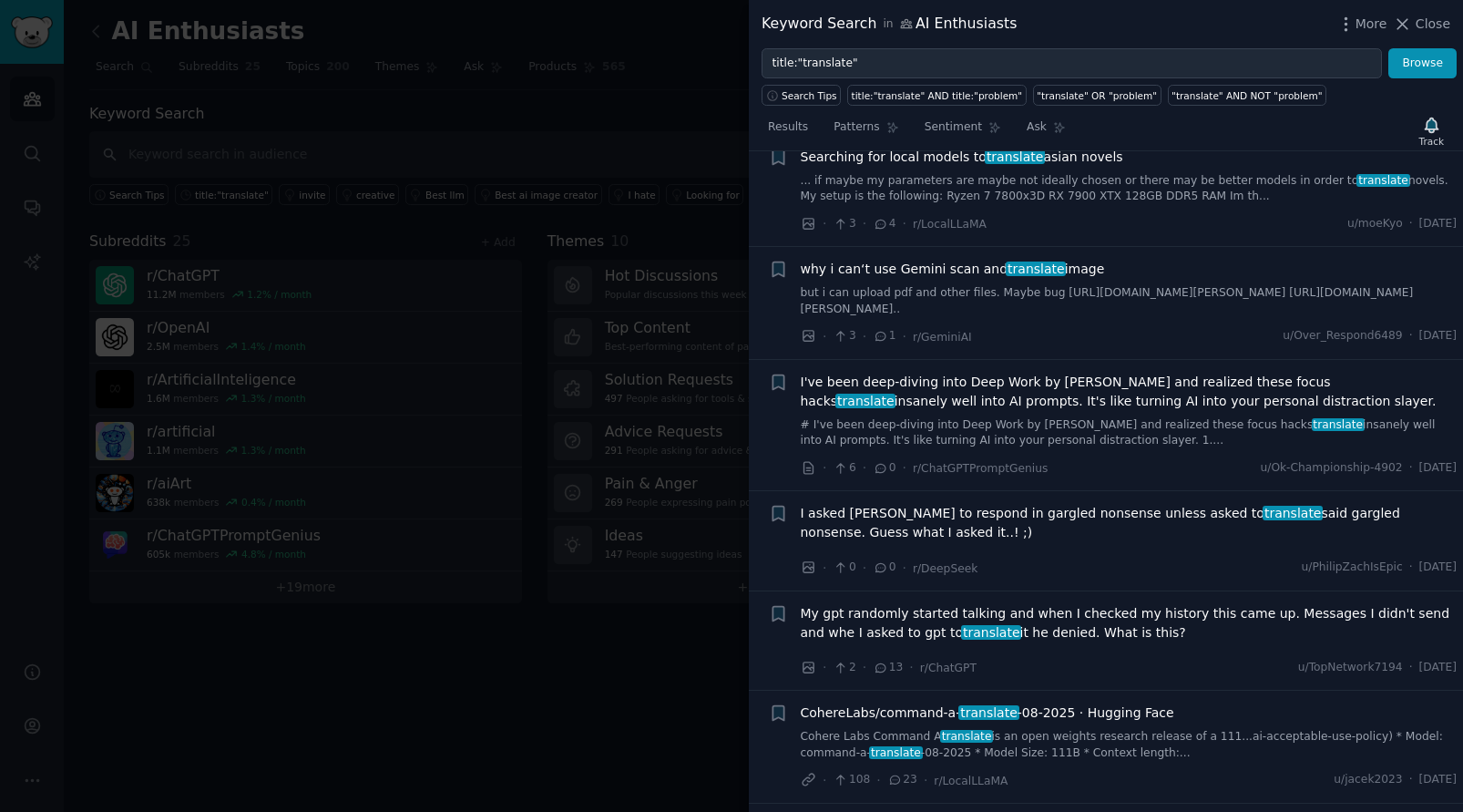
scroll to position [148, 0]
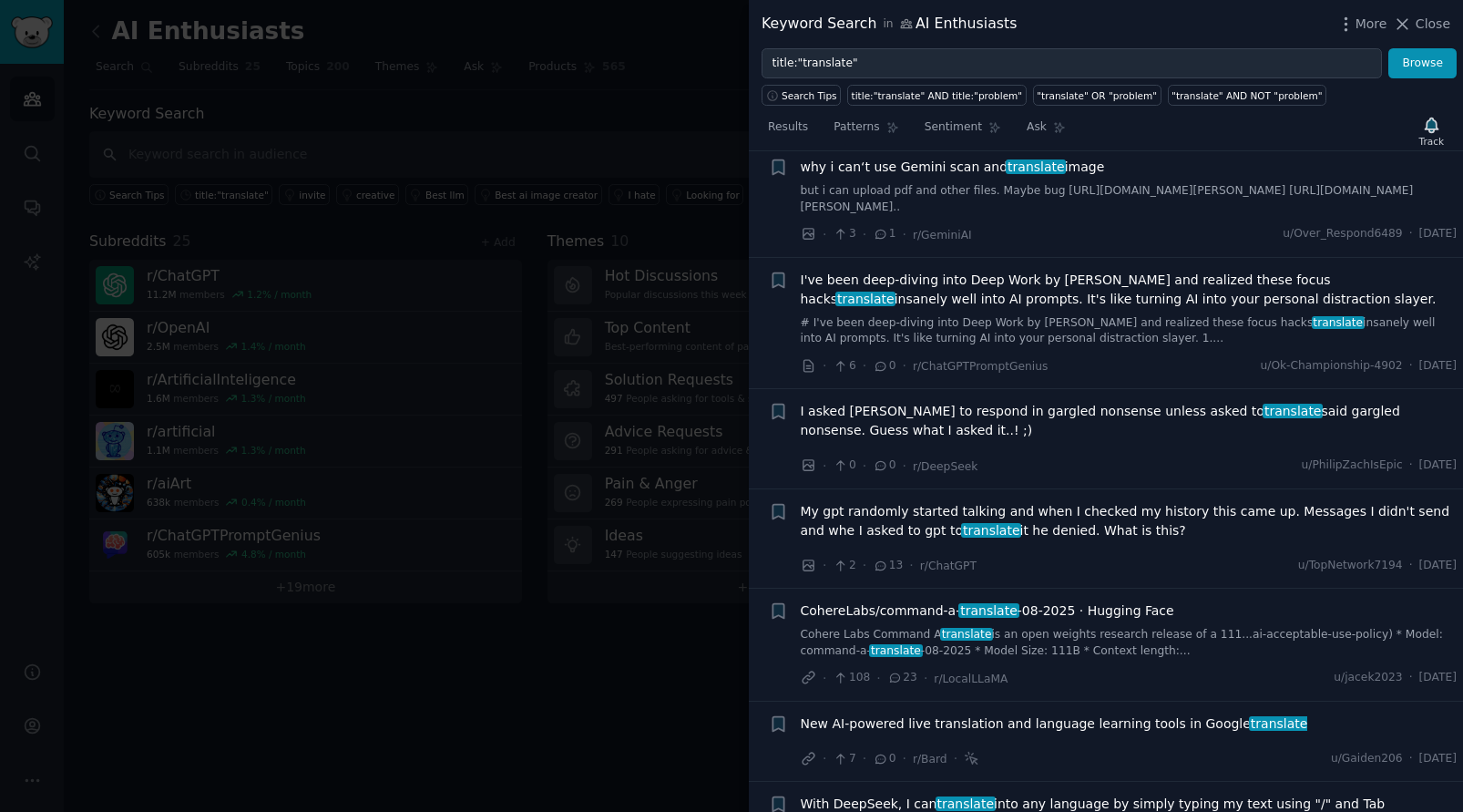
click at [905, 610] on span "CohereLabs/command-a- translate -08-2025 · Hugging Face" at bounding box center [987, 610] width 373 height 19
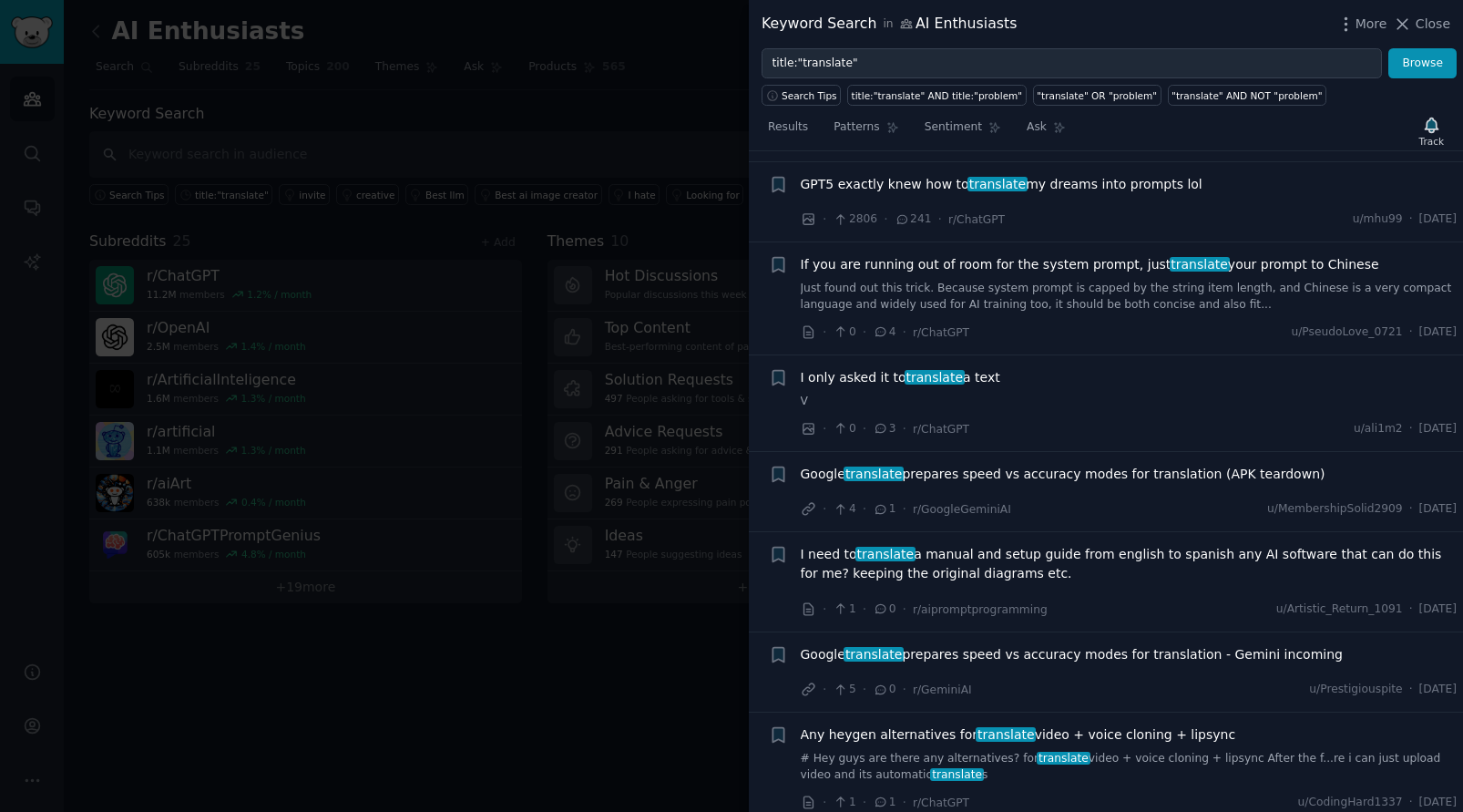
scroll to position [1759, 0]
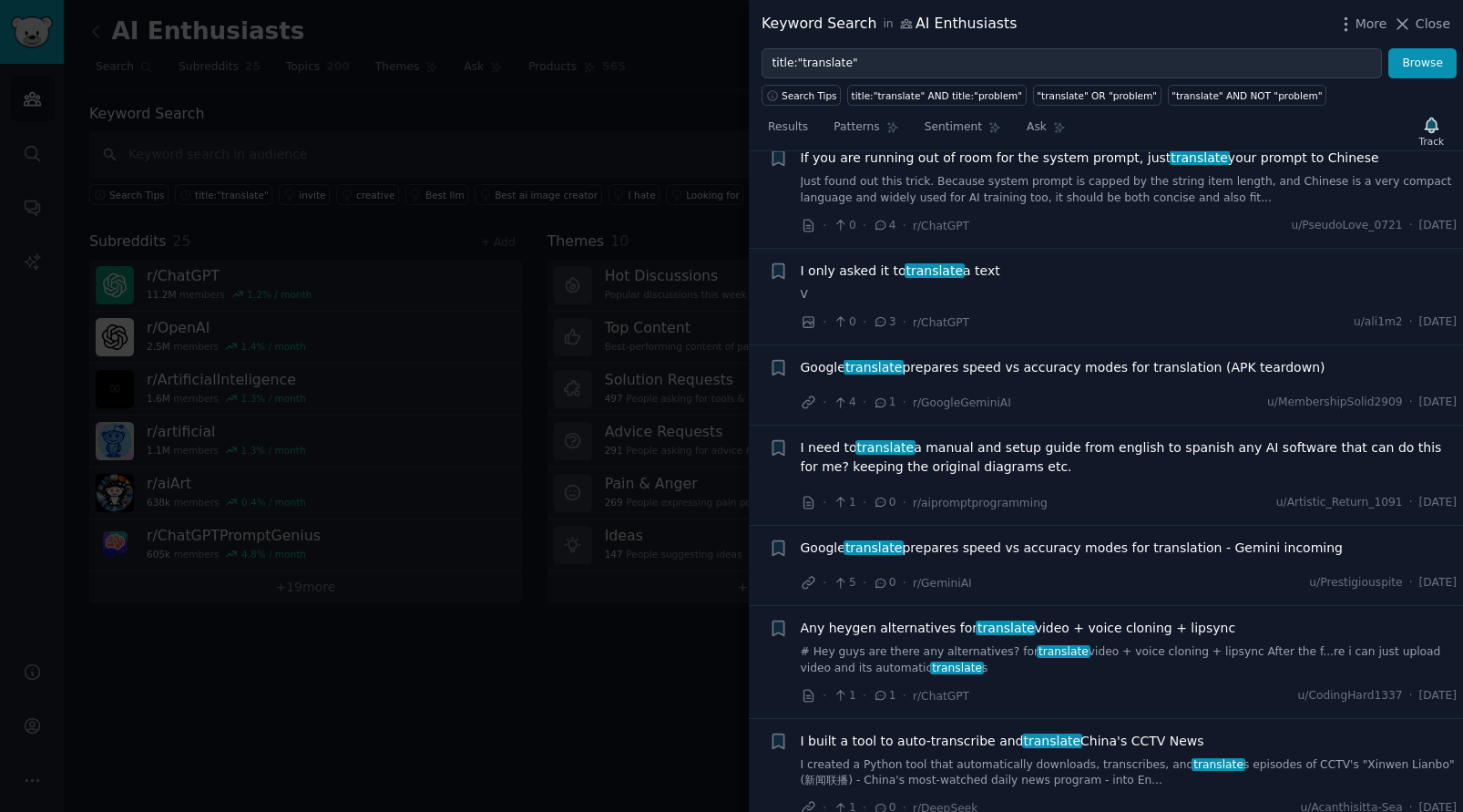
click at [633, 664] on div at bounding box center [731, 406] width 1463 height 812
